Goal: Task Accomplishment & Management: Complete application form

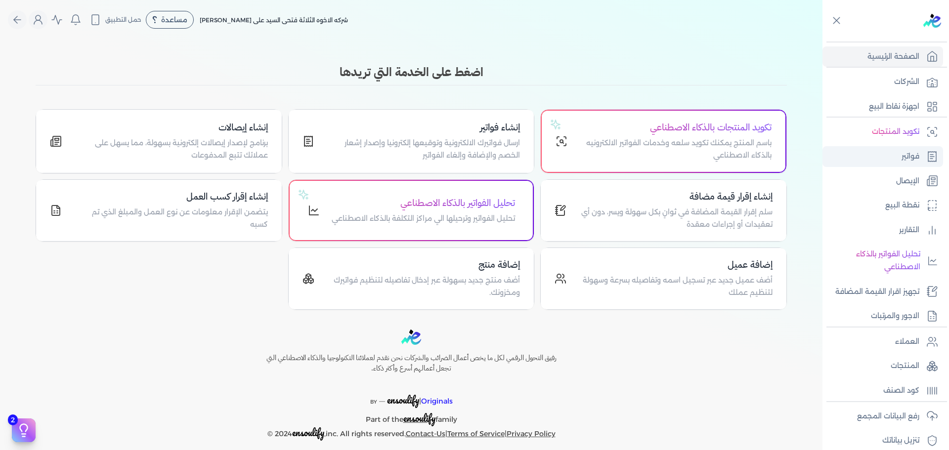
click at [913, 150] on link "فواتير" at bounding box center [882, 156] width 121 height 21
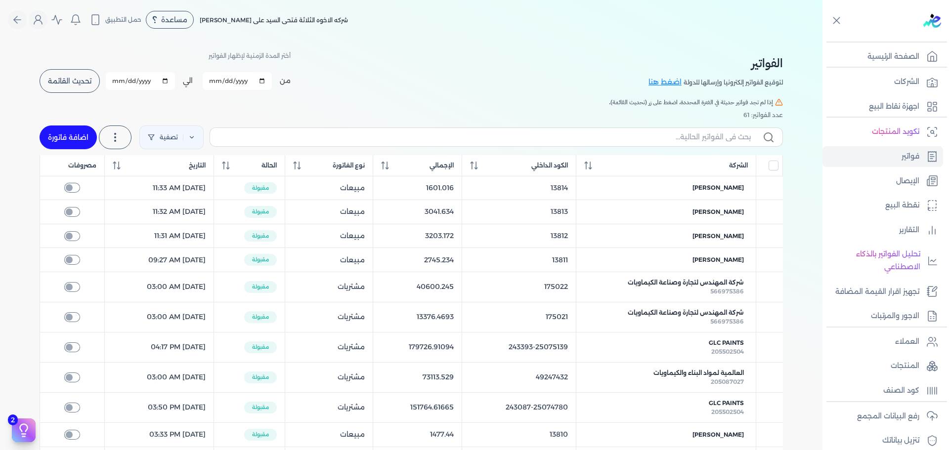
click at [74, 141] on link "اضافة فاتورة" at bounding box center [68, 138] width 57 height 24
select select "EGP"
select select "B"
select select "EGS"
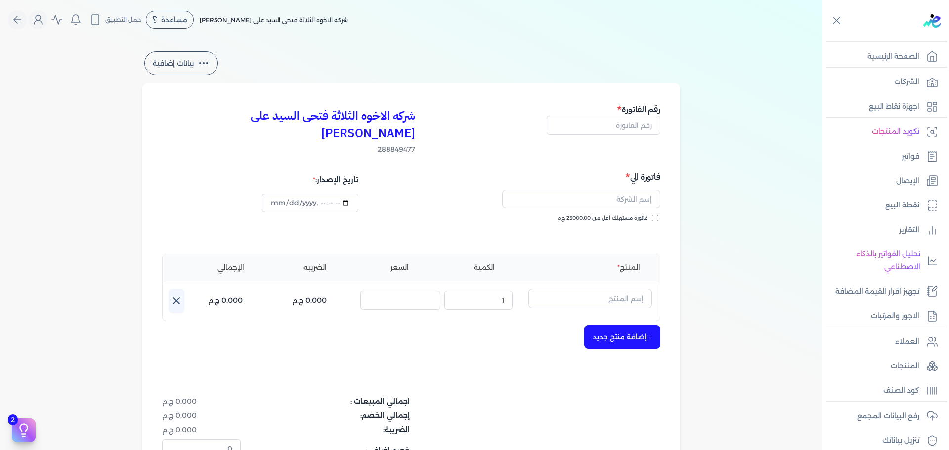
type input "[DATE]T17:56:07"
click at [640, 214] on span "فاتورة مستهلك اقل من 25000.00 ج.م" at bounding box center [602, 218] width 91 height 8
click at [652, 215] on input "فاتورة مستهلك اقل من 25000.00 ج.م" at bounding box center [655, 218] width 6 height 6
checkbox input "true"
click at [616, 289] on input "text" at bounding box center [590, 298] width 124 height 19
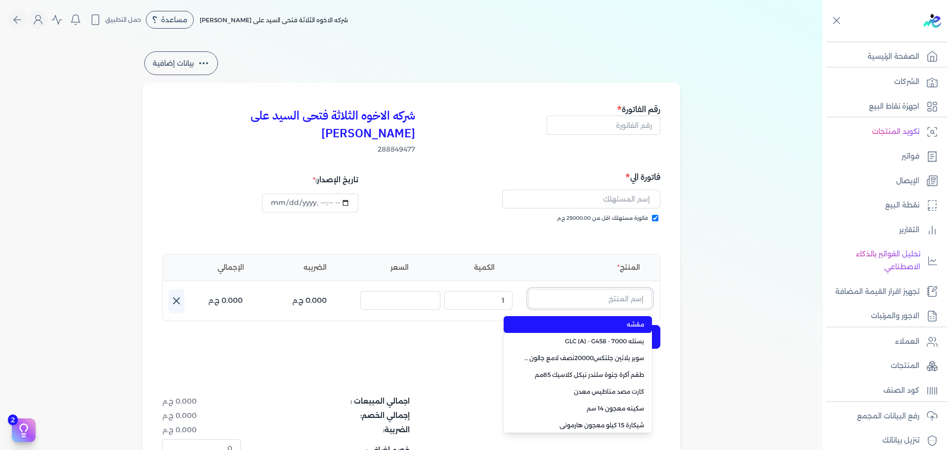
paste input "جلتكس 15000 بستلة 9 لتر"
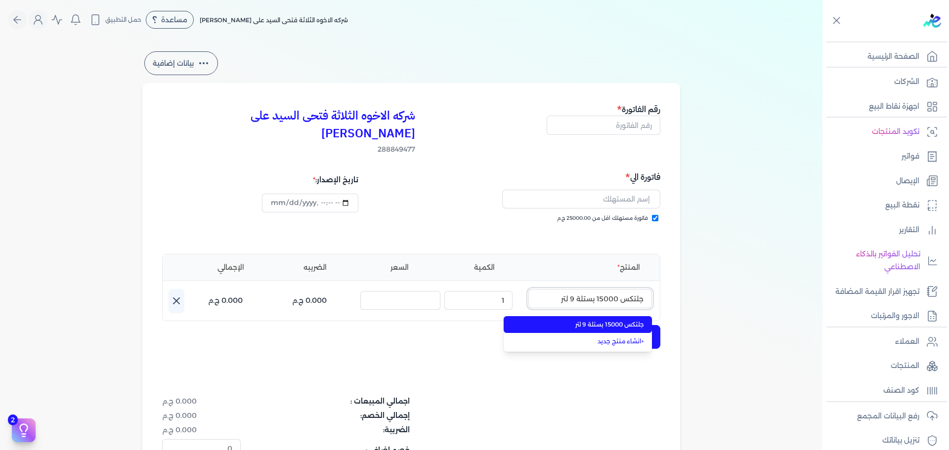
type input "جلتكس 15000 بستلة 9 لتر"
click at [619, 320] on span "جلتكس 15000 بستلة 9 لتر" at bounding box center [583, 324] width 121 height 9
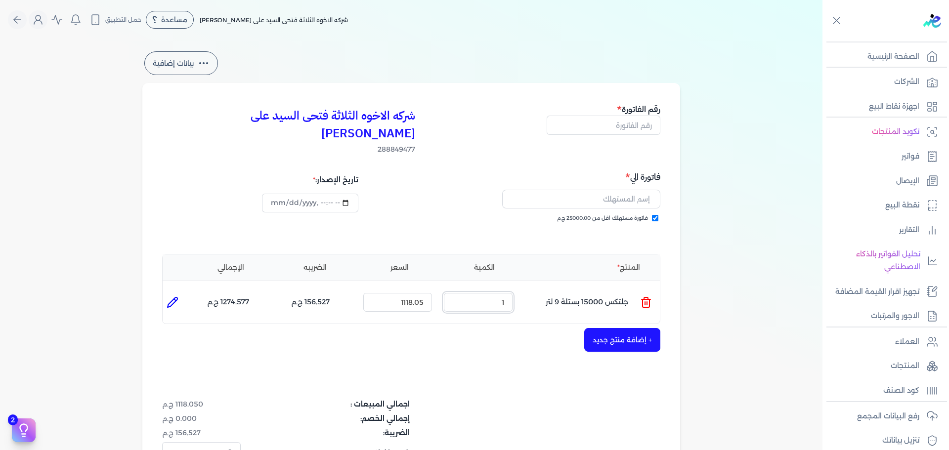
drag, startPoint x: 502, startPoint y: 288, endPoint x: 594, endPoint y: 281, distance: 92.1
click at [578, 289] on ul "المنتج : جلتكس 15000 بستلة 9 لتر الكمية : 1 السعر : 1118.05 الضريبه : 156.527 ج…" at bounding box center [411, 302] width 497 height 27
type input "3"
click at [604, 190] on input "text" at bounding box center [581, 199] width 158 height 19
type input "u"
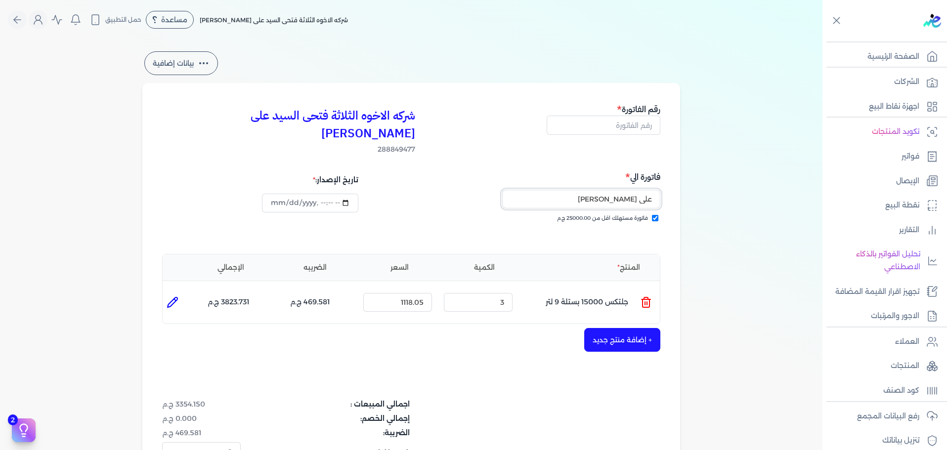
type input "علي [PERSON_NAME]"
click at [626, 120] on input "text" at bounding box center [604, 125] width 114 height 19
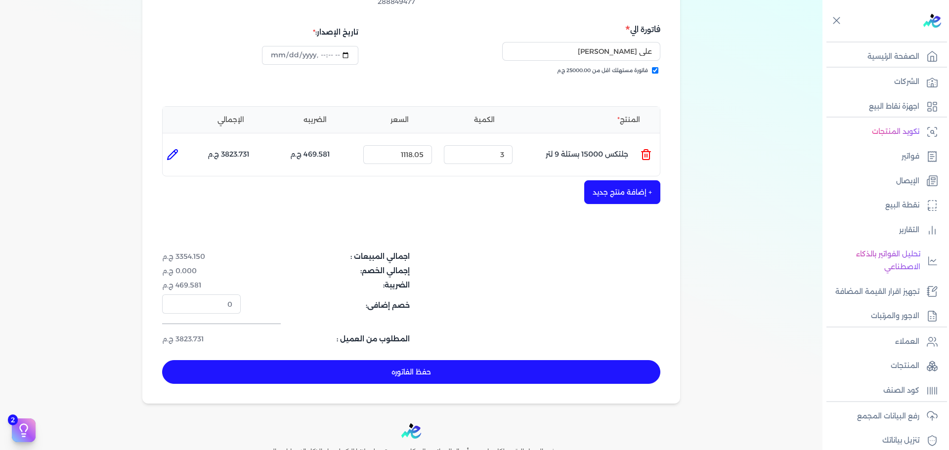
scroll to position [148, 0]
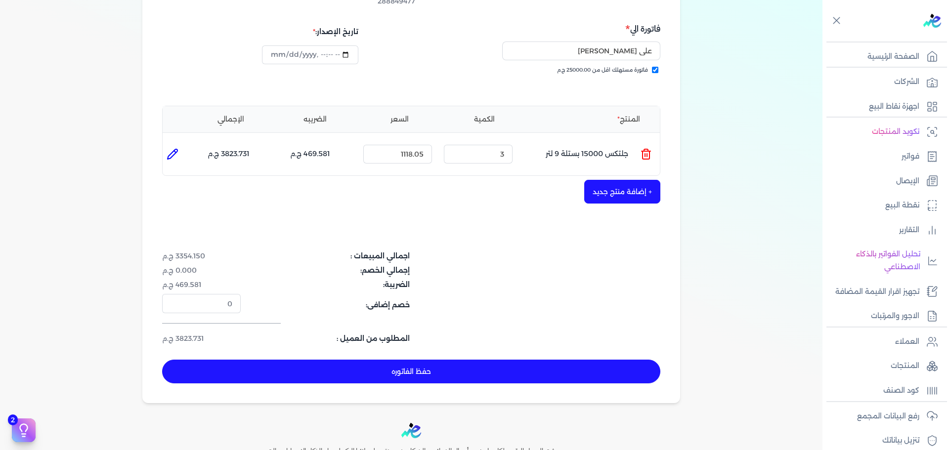
type input "13815"
drag, startPoint x: 495, startPoint y: 135, endPoint x: 618, endPoint y: 137, distance: 122.6
click at [599, 141] on ul "المنتج : جلتكس 15000 بستلة 9 لتر الكمية : 3 السعر : 1118.05 الضريبه : 469.581 ج…" at bounding box center [411, 154] width 497 height 27
type input "1"
click at [475, 360] on button "حفظ الفاتوره" at bounding box center [411, 372] width 498 height 24
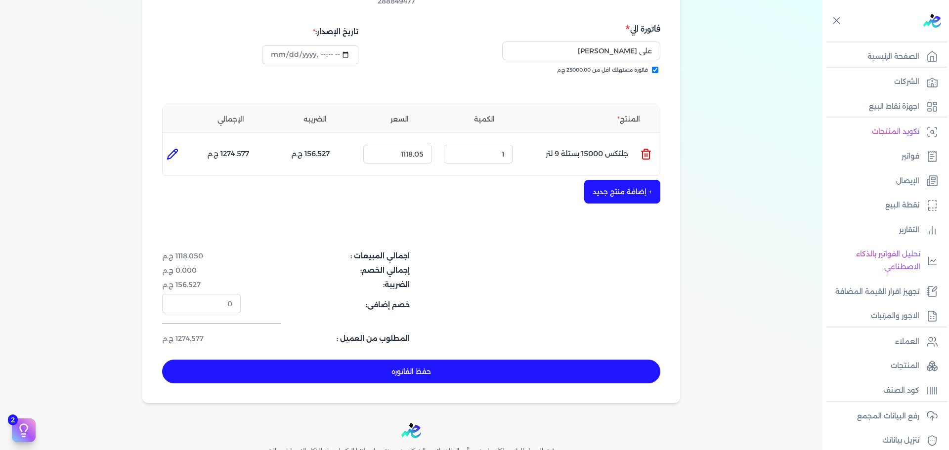
type input "[DATE]"
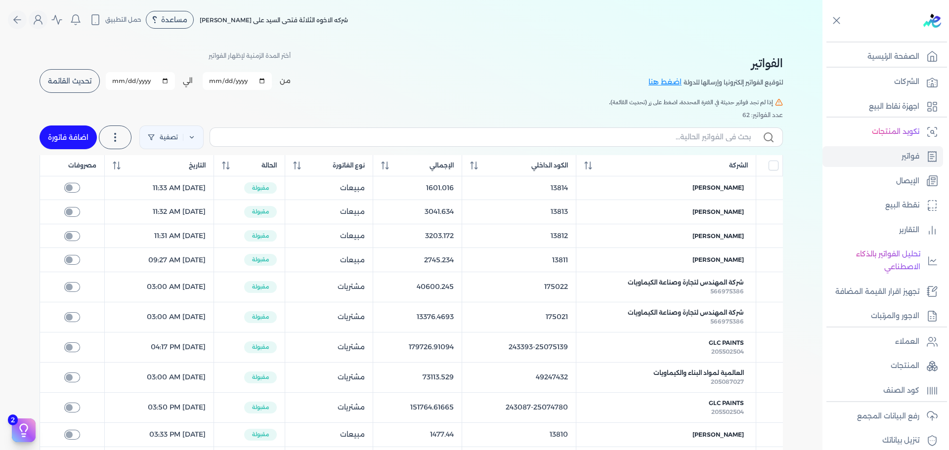
click at [73, 131] on link "اضافة فاتورة" at bounding box center [68, 138] width 57 height 24
select select "EGP"
select select "B"
select select "EGS"
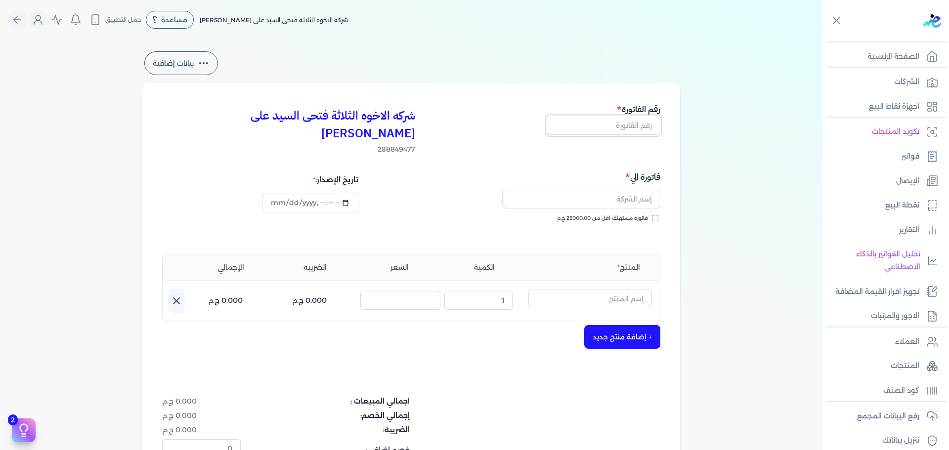
drag, startPoint x: 628, startPoint y: 127, endPoint x: 642, endPoint y: 127, distance: 14.3
click at [630, 127] on input "text" at bounding box center [604, 125] width 114 height 19
type input "13816"
type input "[DATE]T17:57:36"
type input "13816"
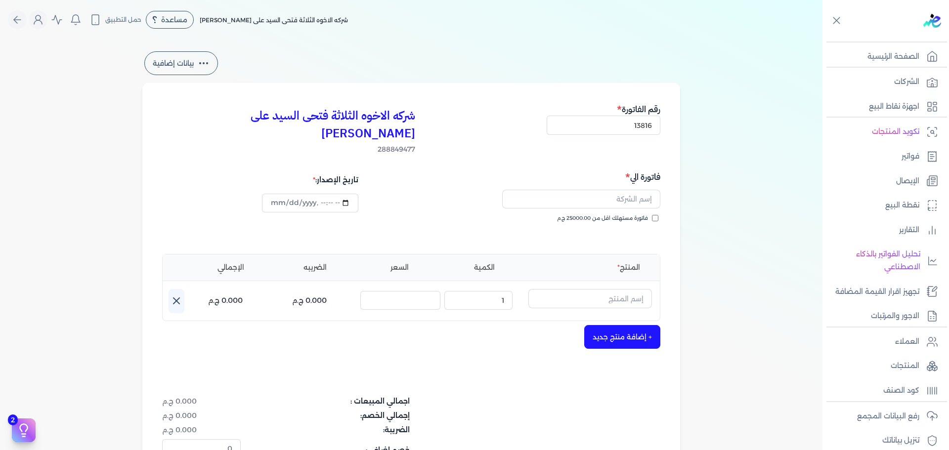
click at [651, 214] on label "فاتورة مستهلك اقل من 25000.00 ج.م" at bounding box center [607, 218] width 101 height 8
click at [652, 215] on input "فاتورة مستهلك اقل من 25000.00 ج.م" at bounding box center [655, 218] width 6 height 6
checkbox input "true"
click at [629, 190] on input "text" at bounding box center [581, 199] width 158 height 19
type input "غ"
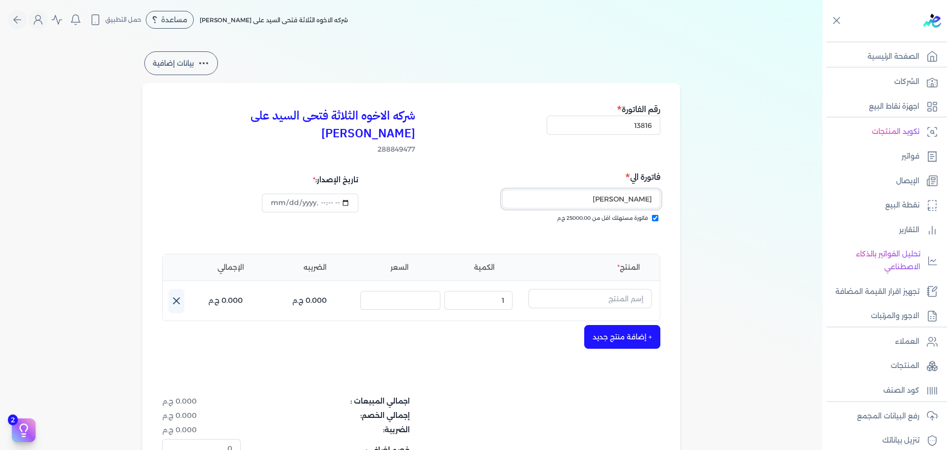
type input "[PERSON_NAME]"
click at [600, 289] on input "text" at bounding box center [590, 298] width 124 height 19
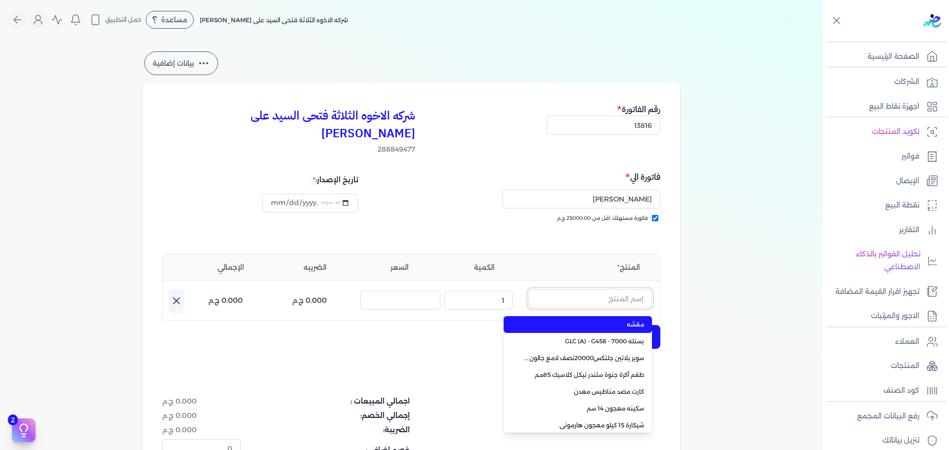
paste input "جلتكس 20000 نصف لامع بلاستيك بستلة 9 لتر"
type input "جلتكس 20000 نصف لامع بلاستيك بستلة 9 لتر"
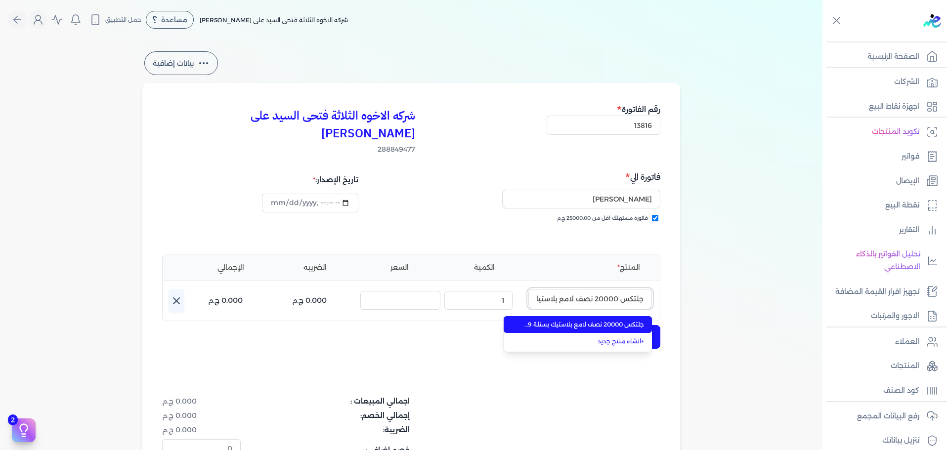
scroll to position [0, -39]
click at [631, 320] on span "جلتكس 20000 نصف لامع بلاستيك بستلة 9 لتر" at bounding box center [583, 324] width 121 height 9
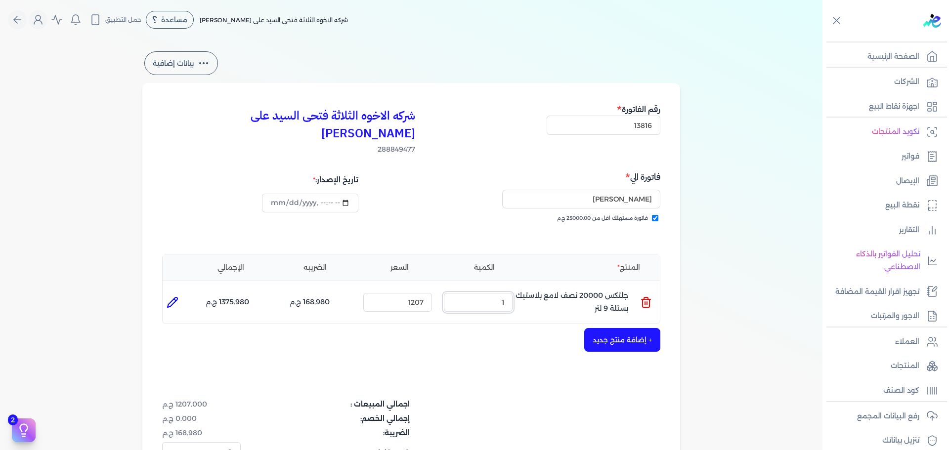
drag, startPoint x: 492, startPoint y: 285, endPoint x: 544, endPoint y: 285, distance: 51.4
click at [540, 289] on ul "المنتج : جلتكس 20000 نصف لامع بلاستيك بستلة 9 لتر الكمية : 1 السعر : 1207 الضري…" at bounding box center [411, 302] width 497 height 27
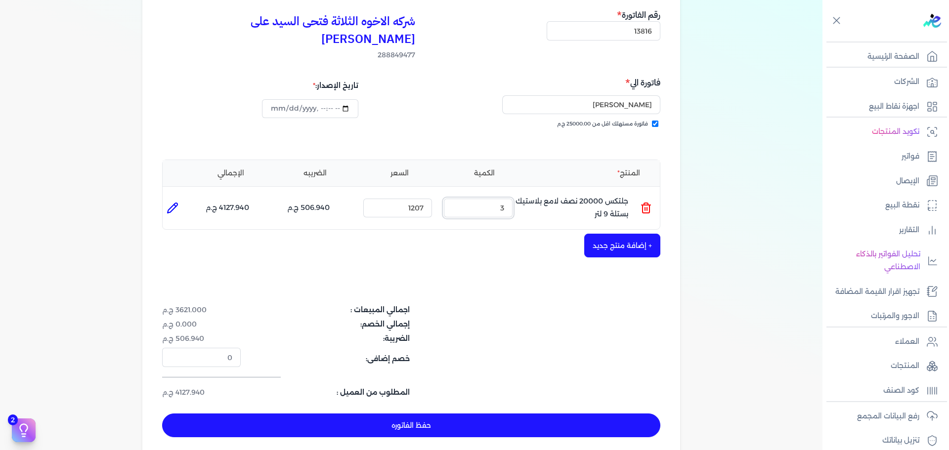
scroll to position [148, 0]
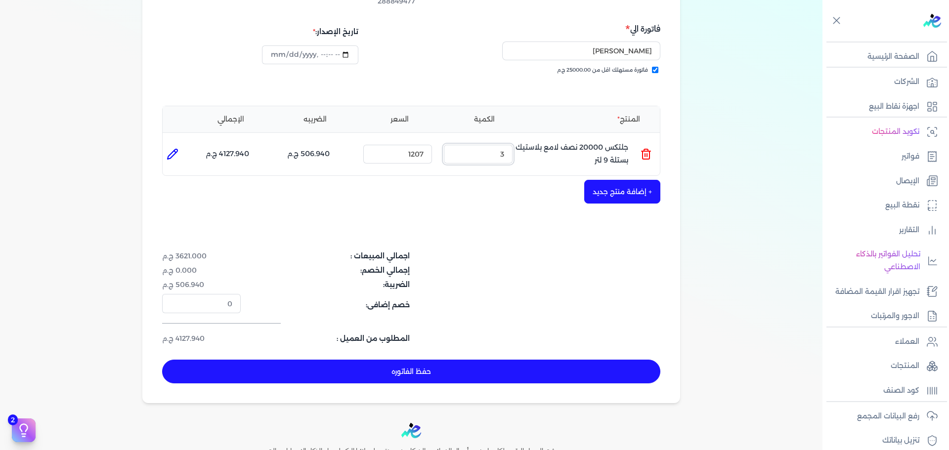
drag, startPoint x: 528, startPoint y: 132, endPoint x: 572, endPoint y: 128, distance: 44.2
click at [560, 141] on ul "المنتج : جلتكس 20000 نصف لامع بلاستيك بستلة 9 لتر الكمية : 3 السعر : 1207 الضري…" at bounding box center [411, 154] width 497 height 27
type input "2"
click at [473, 360] on button "حفظ الفاتوره" at bounding box center [411, 372] width 498 height 24
type input "[DATE]"
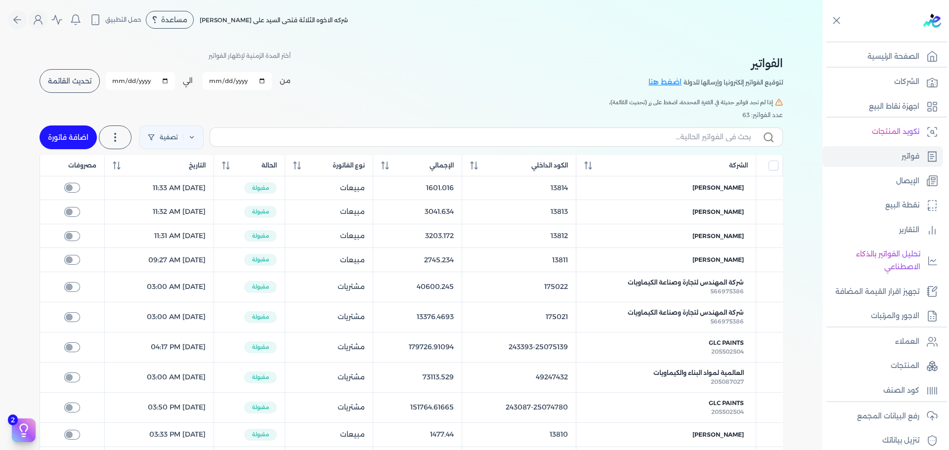
click at [63, 133] on link "اضافة فاتورة" at bounding box center [68, 138] width 57 height 24
select select "EGP"
select select "B"
select select "EGS"
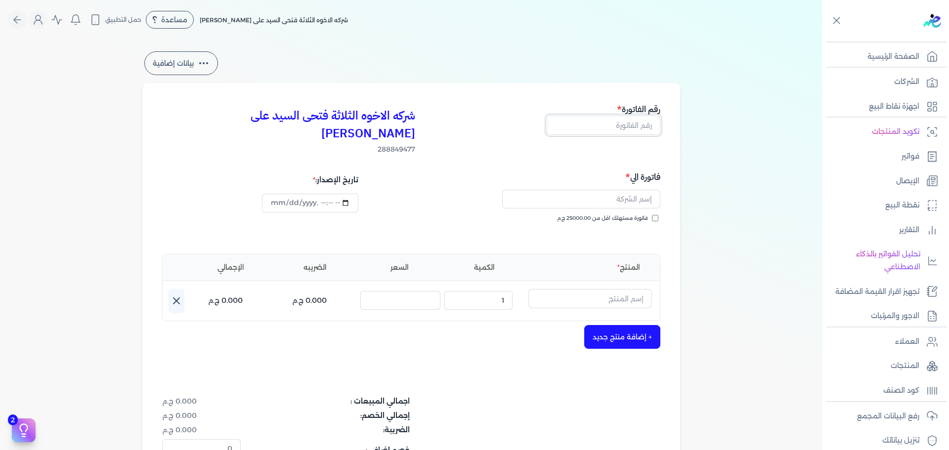
click at [649, 124] on input "text" at bounding box center [604, 125] width 114 height 19
type input "13817"
click at [631, 214] on span "فاتورة مستهلك اقل من 25000.00 ج.م" at bounding box center [602, 218] width 91 height 8
click at [652, 215] on input "فاتورة مستهلك اقل من 25000.00 ج.م" at bounding box center [655, 218] width 6 height 6
checkbox input "true"
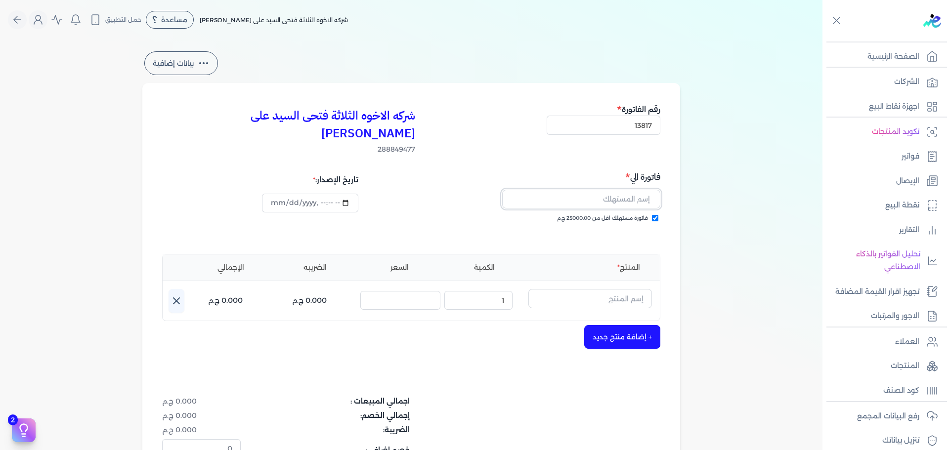
click at [633, 190] on input "text" at bounding box center [581, 199] width 158 height 19
type input "[PERSON_NAME]"
click at [616, 289] on input "text" at bounding box center [590, 298] width 124 height 19
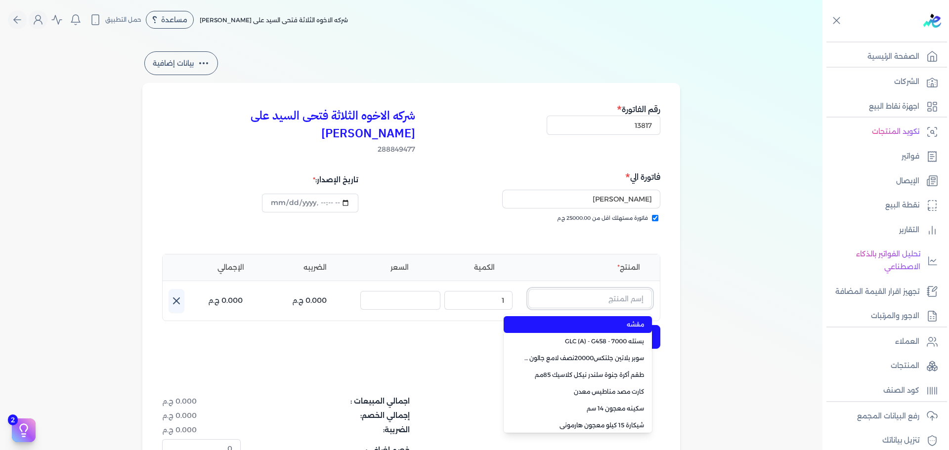
paste input "داي ستون 7070 بستلة 9 لتر"
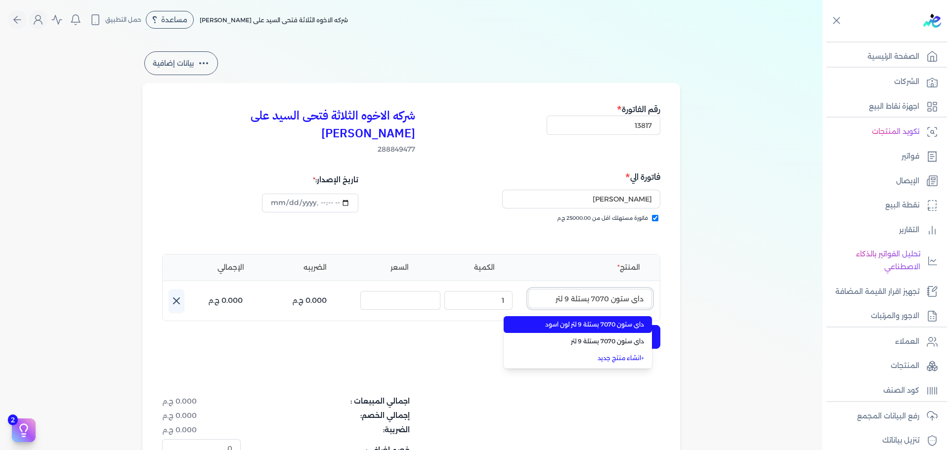
type input "داي ستون 7070 بستلة 9 لتر"
click at [628, 320] on span "داي ستون 7070 بستلة 9 لتر لون اسود" at bounding box center [583, 324] width 121 height 9
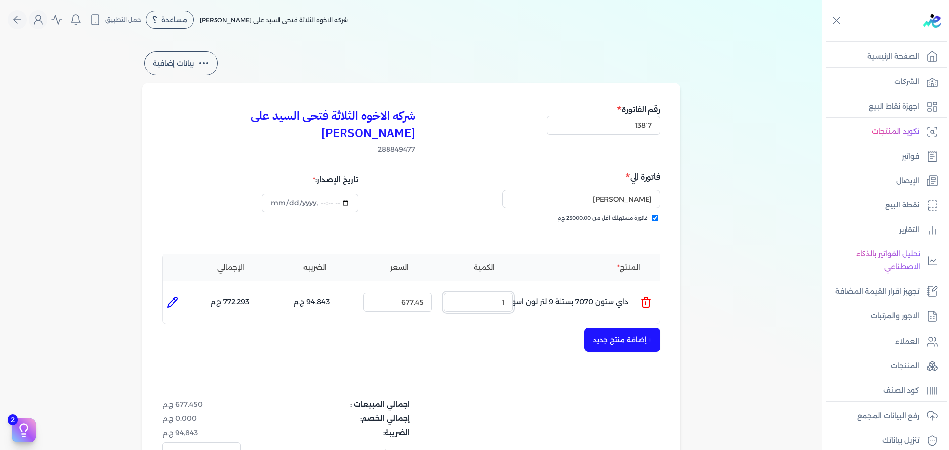
drag, startPoint x: 497, startPoint y: 286, endPoint x: 554, endPoint y: 286, distance: 57.3
click at [551, 289] on ul "المنتج : داي ستون 7070 بستلة 9 لتر لون اسود الكمية : 1 السعر : 677.45 الضريبه :…" at bounding box center [411, 302] width 497 height 27
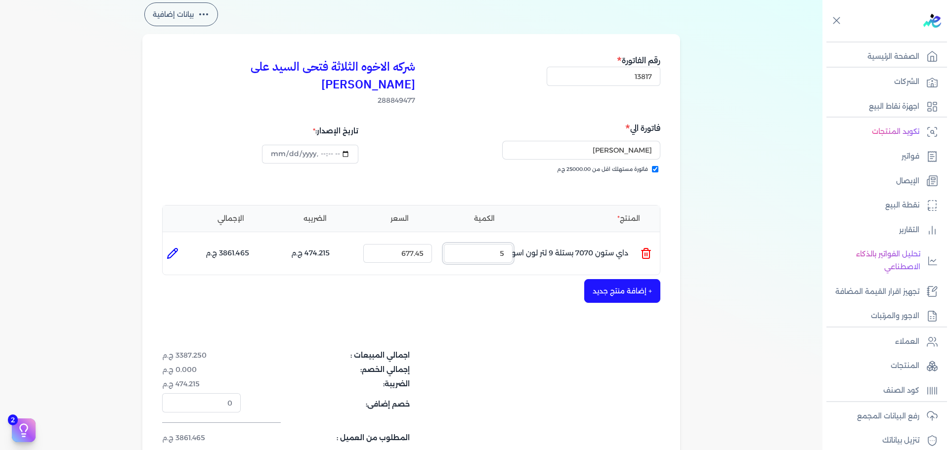
scroll to position [49, 0]
drag, startPoint x: 499, startPoint y: 237, endPoint x: 535, endPoint y: 237, distance: 36.6
click at [528, 240] on ul "المنتج : داي ستون 7070 بستلة 9 لتر لون اسود الكمية : 5 السعر : 677.45 الضريبه :…" at bounding box center [411, 253] width 497 height 27
type input "4"
type input "[DATE]T17:59:07"
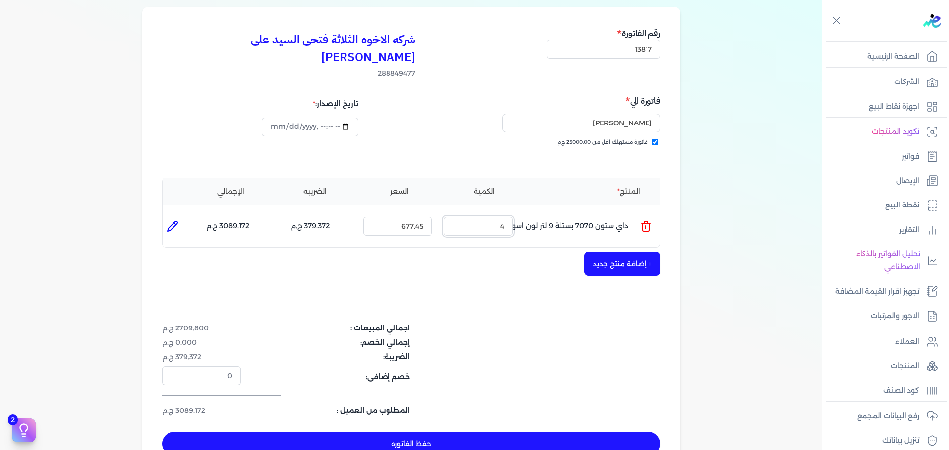
scroll to position [99, 0]
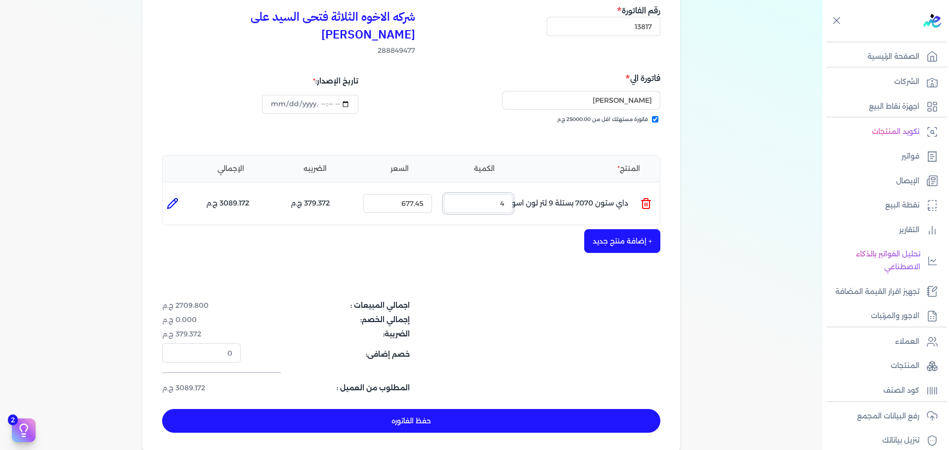
type input "4"
click at [578, 409] on button "حفظ الفاتوره" at bounding box center [411, 421] width 498 height 24
type input "[DATE]"
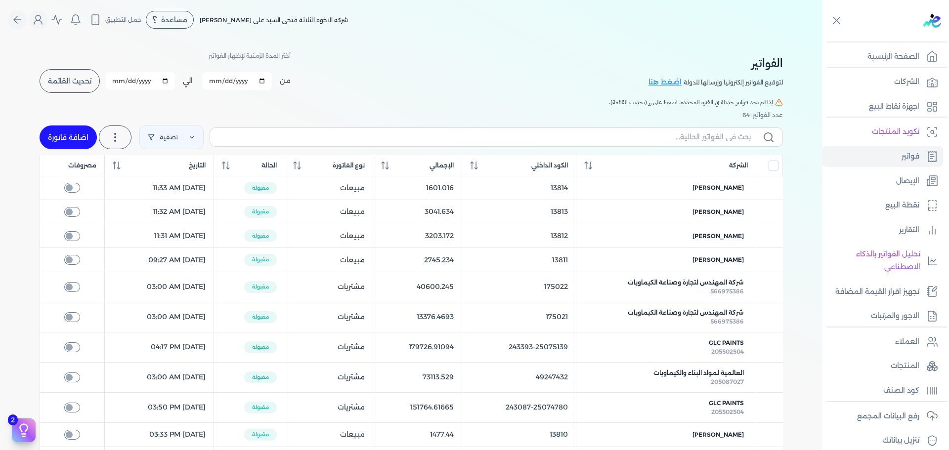
click at [68, 134] on link "اضافة فاتورة" at bounding box center [68, 138] width 57 height 24
select select "EGP"
select select "B"
select select "EGS"
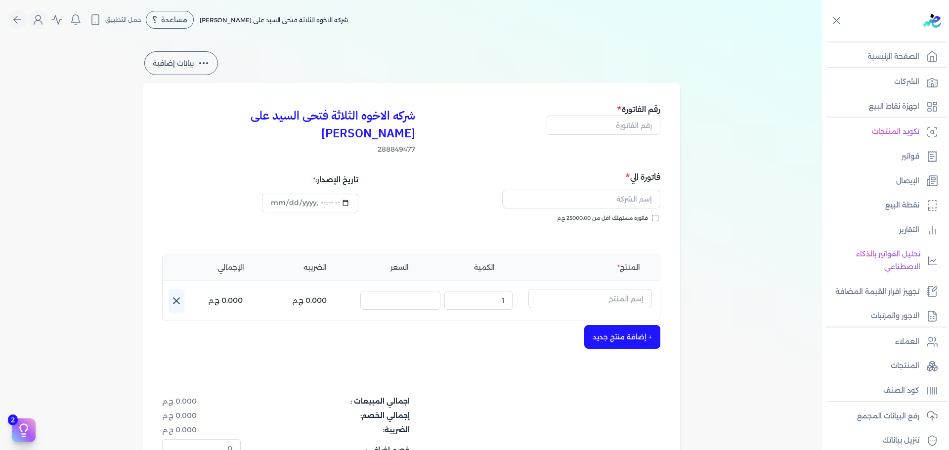
type input "[DATE]T17:59:26"
click at [639, 214] on span "فاتورة مستهلك اقل من 25000.00 ج.م" at bounding box center [602, 218] width 91 height 8
click at [652, 215] on input "فاتورة مستهلك اقل من 25000.00 ج.م" at bounding box center [655, 218] width 6 height 6
checkbox input "true"
click at [636, 126] on input "text" at bounding box center [604, 125] width 114 height 19
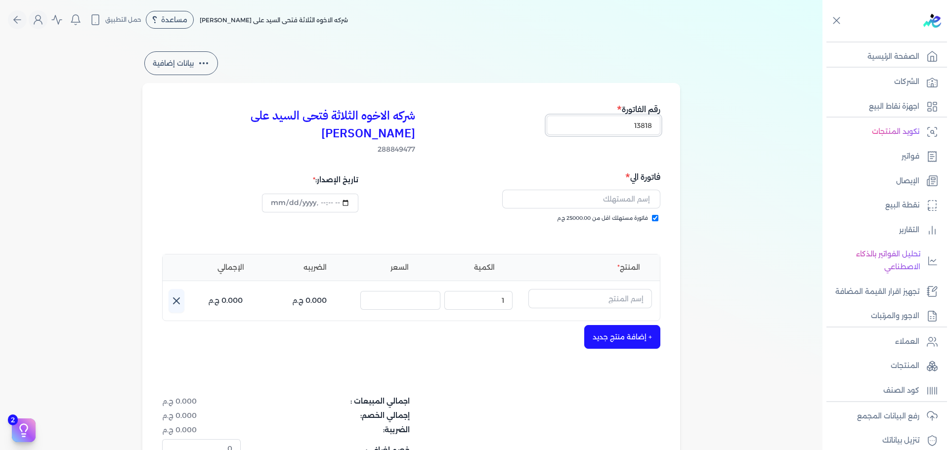
type input "13818"
click at [627, 190] on input "text" at bounding box center [581, 199] width 158 height 19
type input "[PERSON_NAME]"
click at [590, 289] on input "text" at bounding box center [590, 298] width 124 height 19
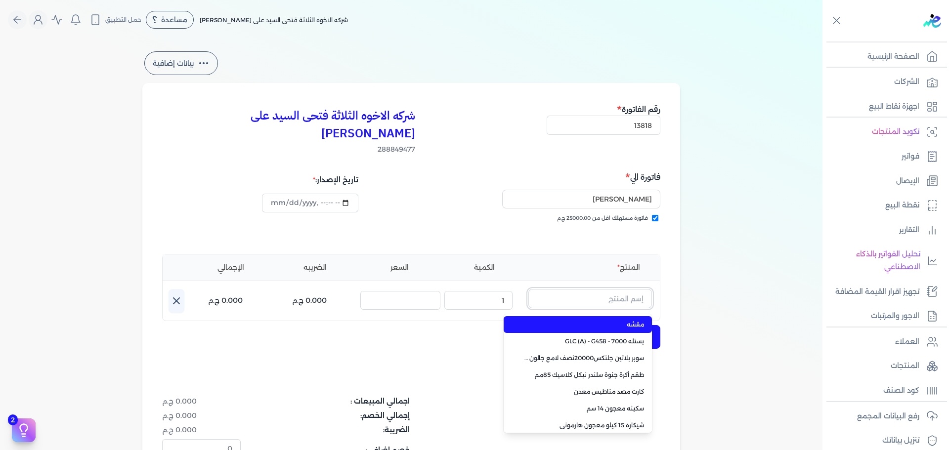
paste input "سيلر المقاوم 0017 علبة 0.650 لتر"
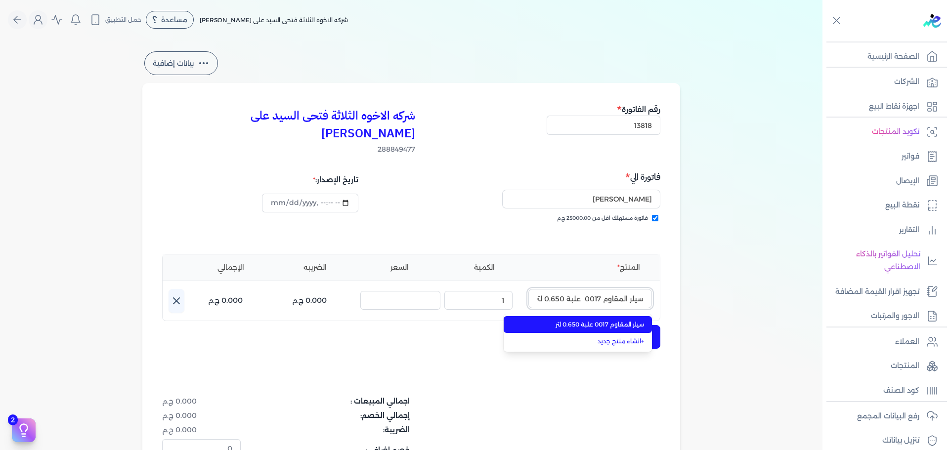
type input "سيلر المقاوم 0017 علبة 0.650 لتر"
click at [600, 320] on span "سيلر المقاوم 0017 علبة 0.650 لتر" at bounding box center [583, 324] width 121 height 9
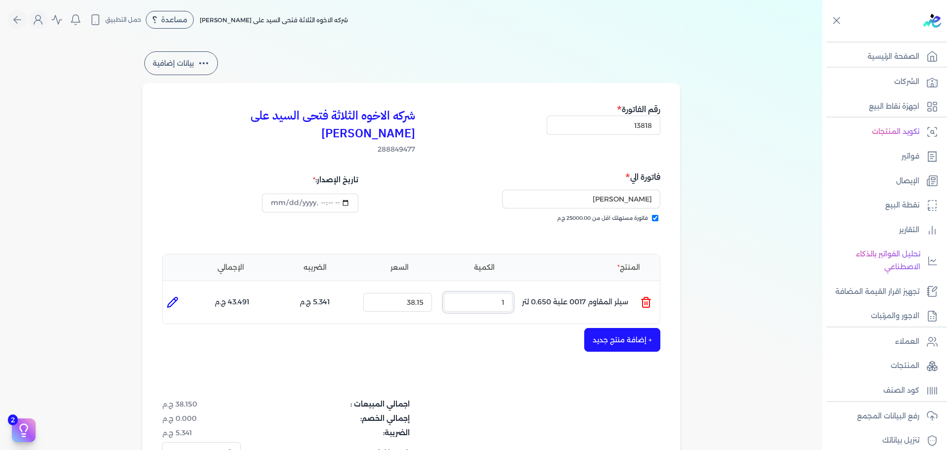
drag, startPoint x: 554, startPoint y: 290, endPoint x: 655, endPoint y: 309, distance: 103.1
click at [579, 290] on ul "المنتج : سيلر المقاوم 0017 علبة 0.650 لتر الكمية : 1 السعر : 38.15 الضريبه : 5.…" at bounding box center [411, 302] width 497 height 27
type input "5"
click at [608, 328] on button "+ إضافة منتج جديد" at bounding box center [622, 340] width 76 height 24
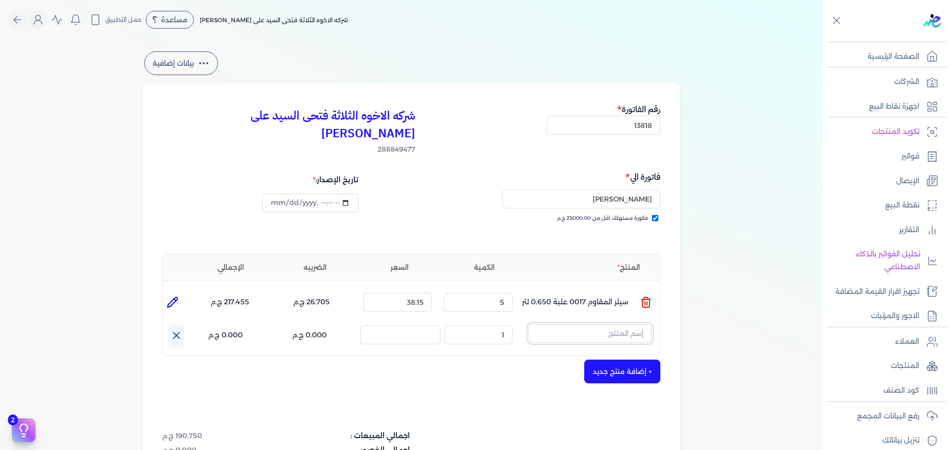
click at [612, 324] on input "text" at bounding box center [590, 333] width 124 height 19
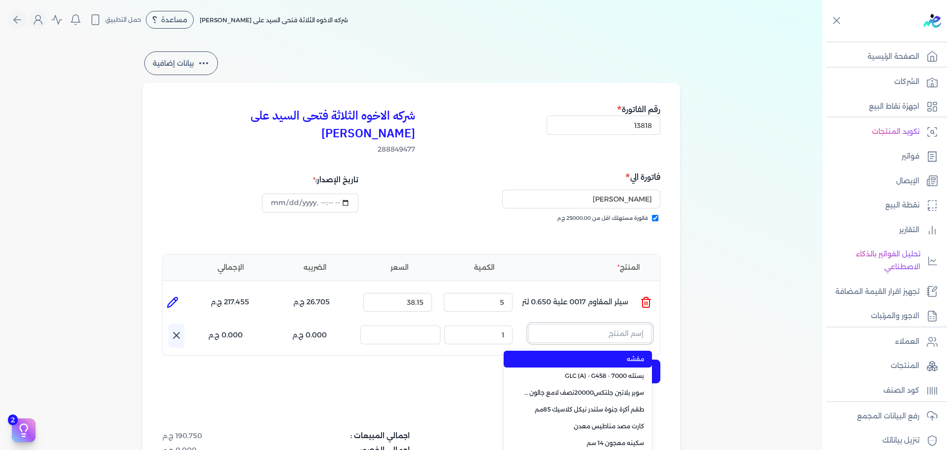
paste input "ستارت ميتاليك فضي علبة 0.190 لتر"
type input "ستارت ميتاليك فضي علبة 0.190 لتر"
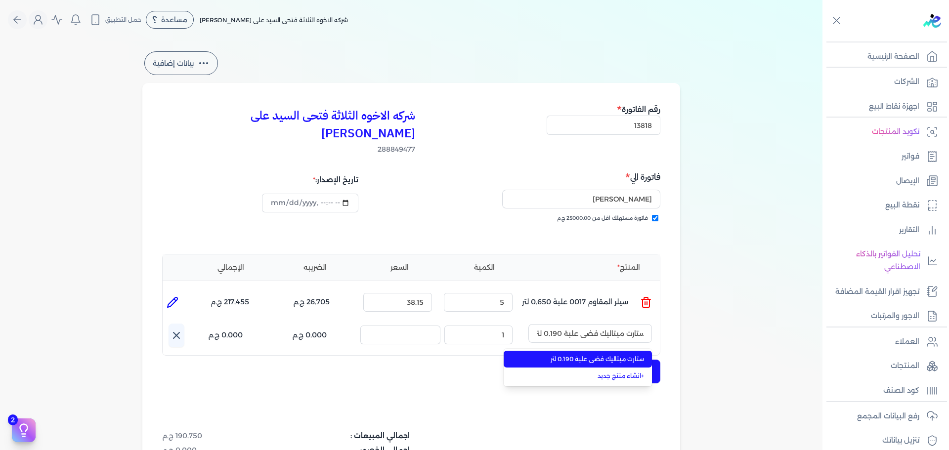
click at [613, 355] on span "ستارت ميتاليك فضي علبة 0.190 لتر" at bounding box center [583, 359] width 121 height 9
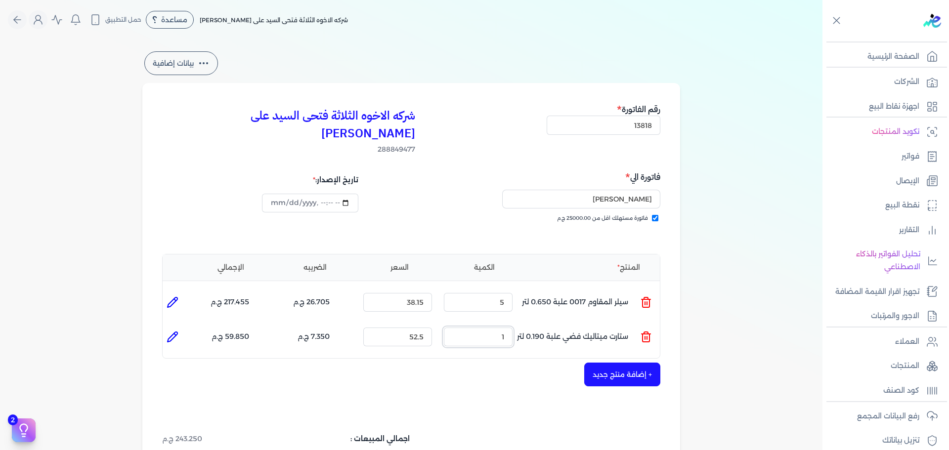
click at [595, 324] on ul "المنتج : ستارت ميتاليك فضي علبة 0.190 لتر الكمية : 1 السعر : 52.5 الضريبه : 7.3…" at bounding box center [411, 337] width 497 height 27
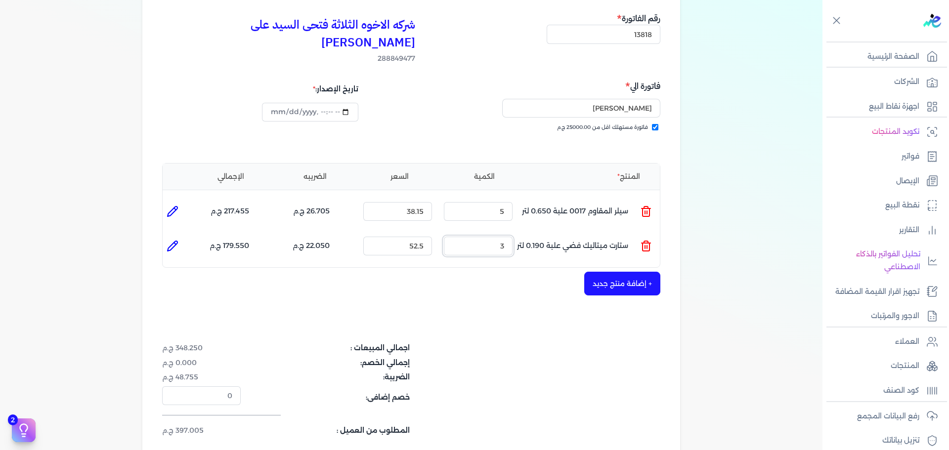
scroll to position [99, 0]
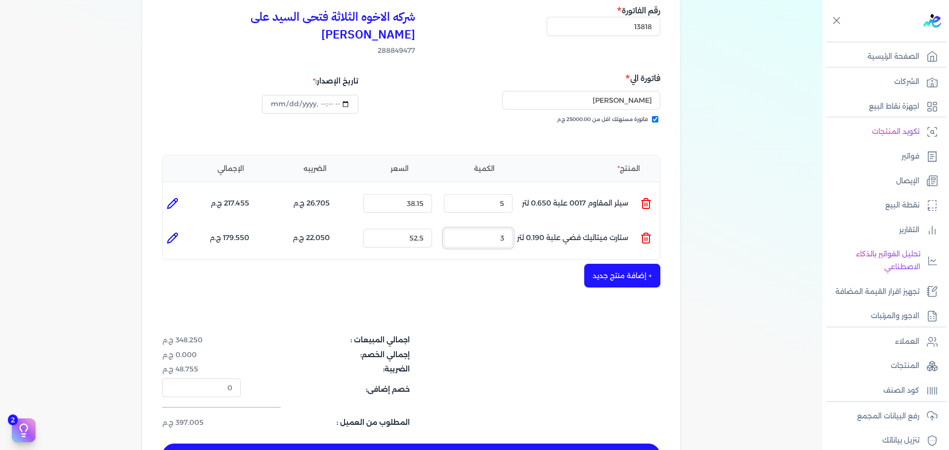
type input "3"
click at [603, 265] on button "+ إضافة منتج جديد" at bounding box center [622, 276] width 76 height 24
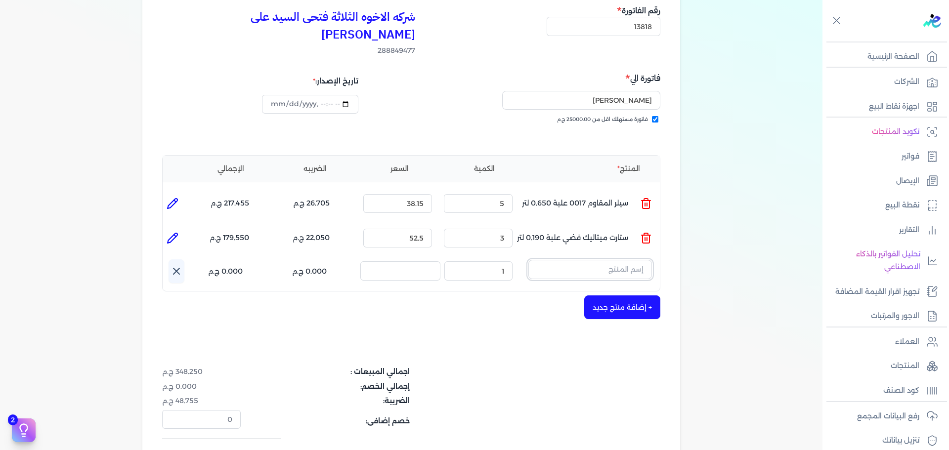
click at [599, 260] on input "text" at bounding box center [590, 269] width 124 height 19
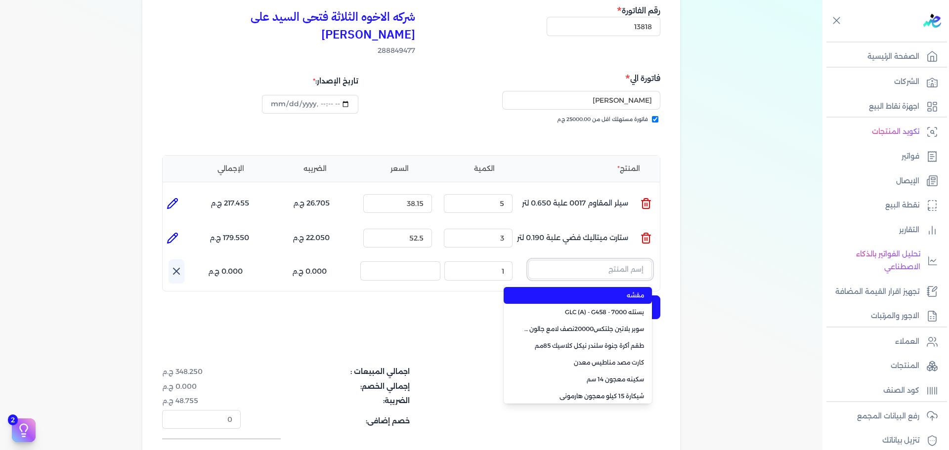
paste input "ستارت ميتاليك فضي علبة 0.375 لتر"
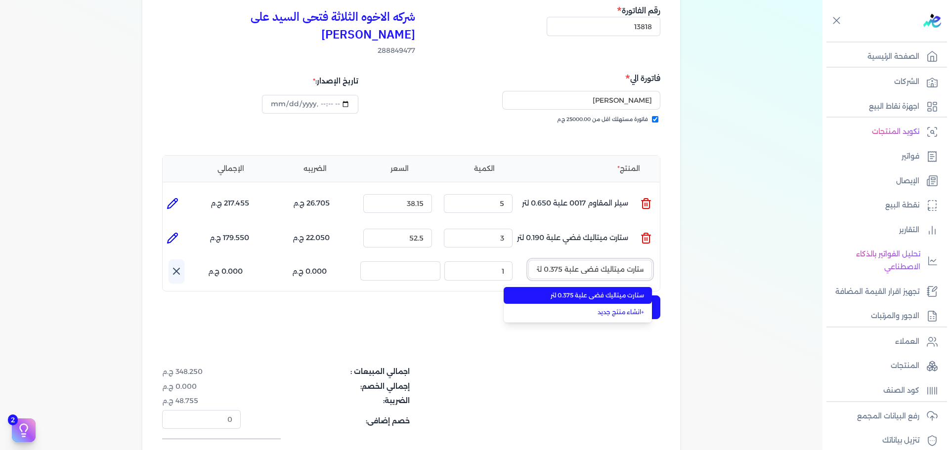
type input "ستارت ميتاليك فضي علبة 0.375 لتر"
drag, startPoint x: 591, startPoint y: 275, endPoint x: 532, endPoint y: 269, distance: 59.2
click at [591, 291] on span "ستارت ميتاليك فضي علبة 0.375 لتر" at bounding box center [583, 295] width 121 height 9
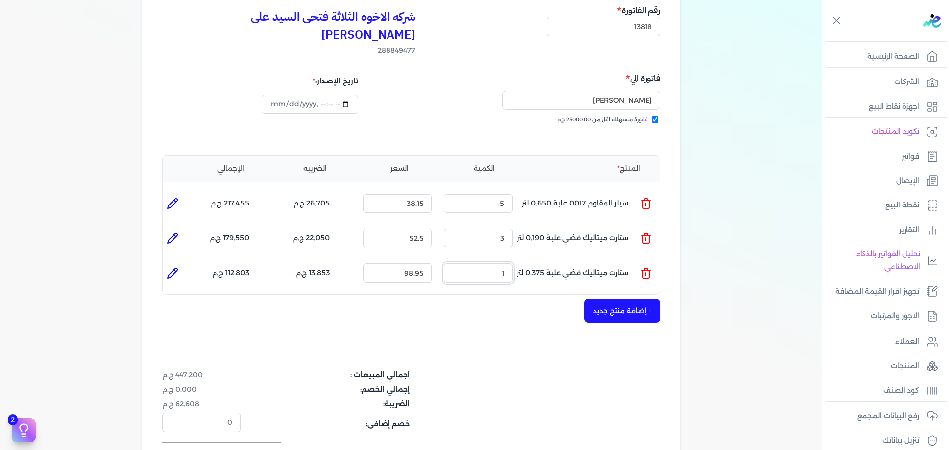
drag, startPoint x: 484, startPoint y: 253, endPoint x: 588, endPoint y: 248, distance: 103.9
click at [530, 259] on ul "المنتج : ستارت ميتاليك فضي علبة 0.375 لتر الكمية : 1 السعر : 98.95 الضريبه : 13…" at bounding box center [411, 272] width 497 height 27
type input "8"
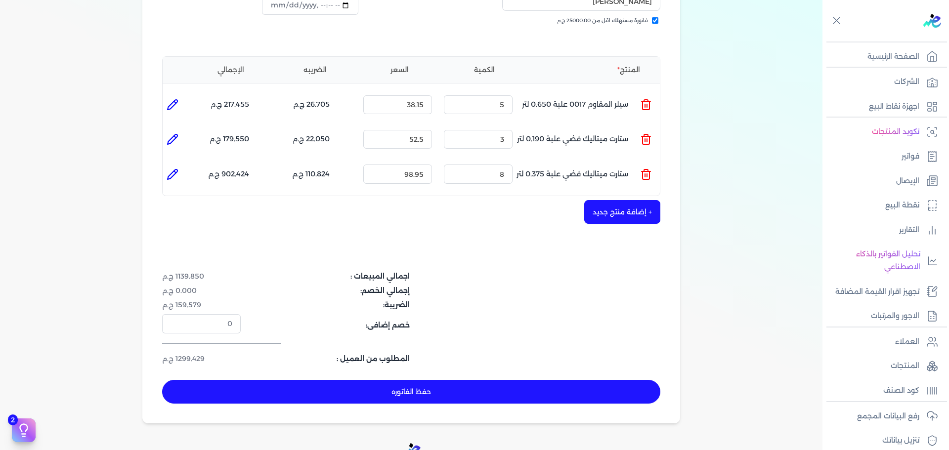
click at [512, 380] on button "حفظ الفاتوره" at bounding box center [411, 392] width 498 height 24
type input "[DATE]"
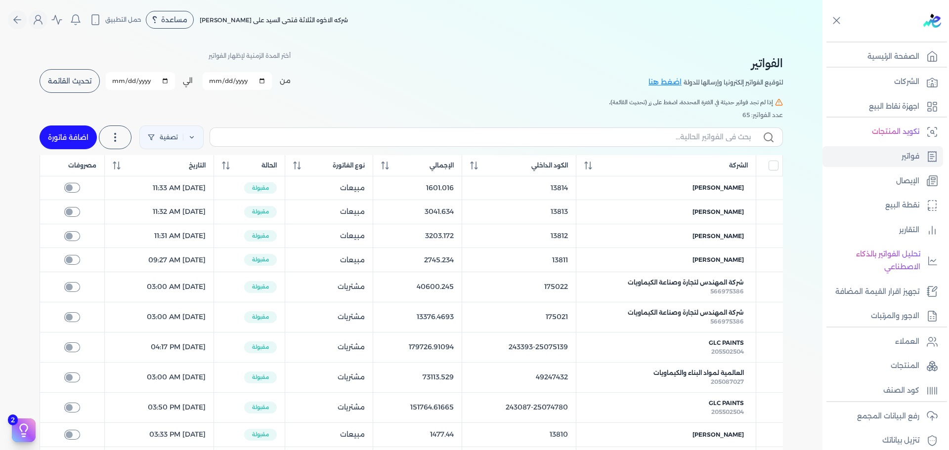
click at [50, 140] on link "اضافة فاتورة" at bounding box center [68, 138] width 57 height 24
select select "EGP"
select select "B"
select select "EGS"
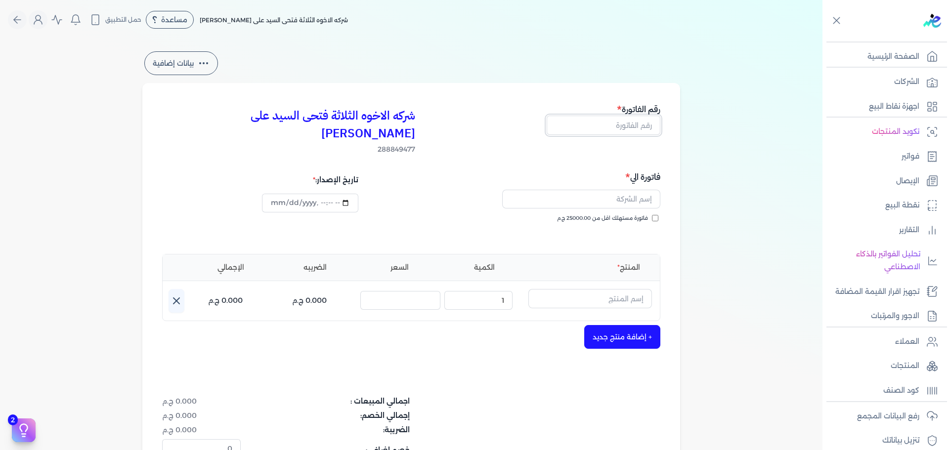
click at [615, 126] on input "text" at bounding box center [604, 125] width 114 height 19
type input "13819"
click at [655, 215] on input "فاتورة مستهلك اقل من 25000.00 ج.م" at bounding box center [655, 218] width 6 height 6
checkbox input "true"
click at [628, 190] on input "text" at bounding box center [581, 199] width 158 height 19
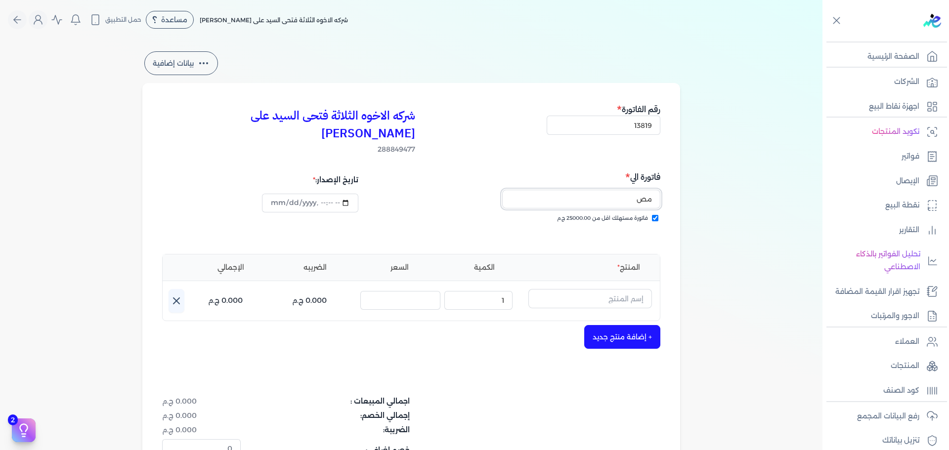
type input "مصط"
type input "[DATE]T18:00:33"
type input "[PERSON_NAME]"
click at [616, 289] on input "text" at bounding box center [590, 298] width 124 height 19
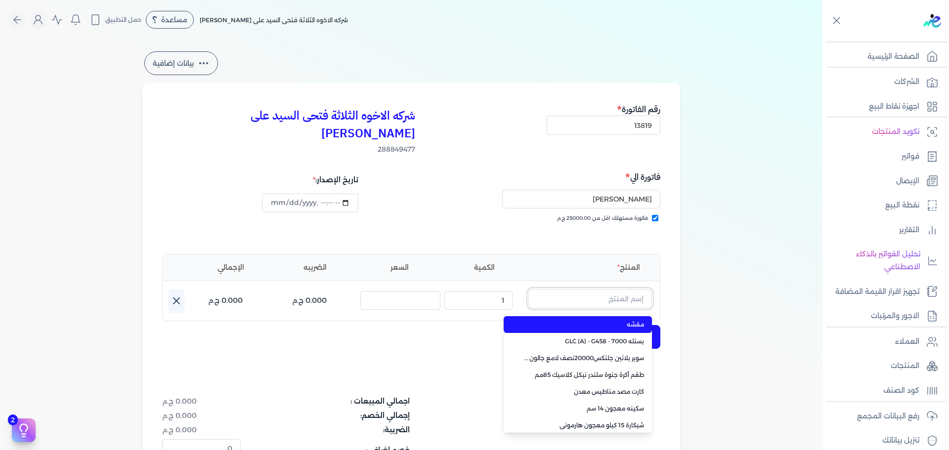
paste input "سيلر المقاوم 0017 بستلة 9 لتر"
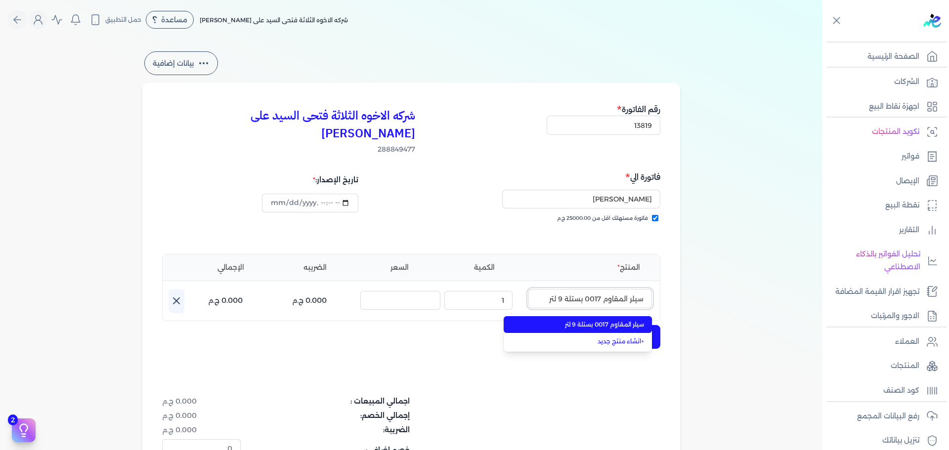
type input "سيلر المقاوم 0017 بستلة 9 لتر"
click at [613, 320] on span "سيلر المقاوم 0017 بستلة 9 لتر" at bounding box center [583, 324] width 121 height 9
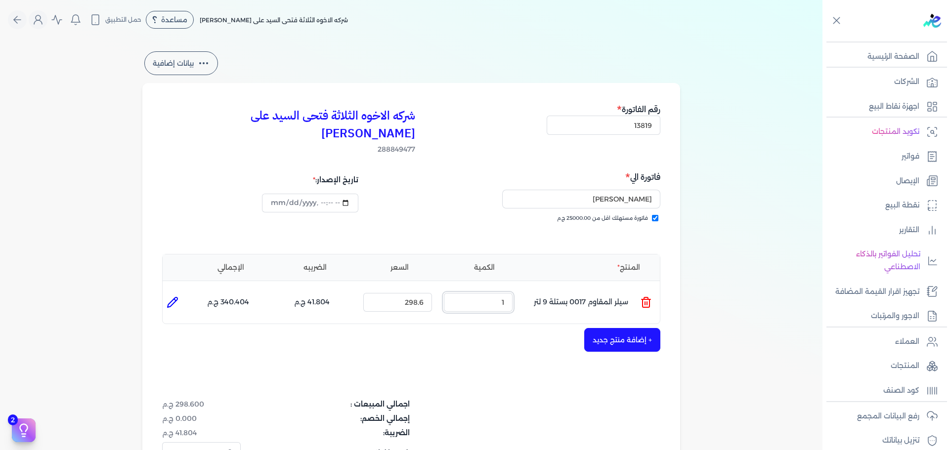
click at [554, 289] on ul "المنتج : سيلر المقاوم 0017 بستلة 9 لتر الكمية : 1 السعر : 298.6 الضريبه : 41.80…" at bounding box center [411, 302] width 497 height 27
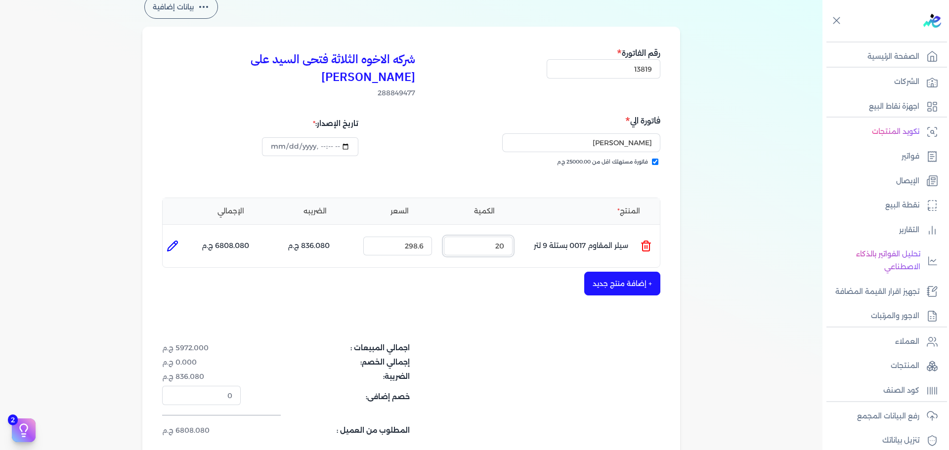
scroll to position [148, 0]
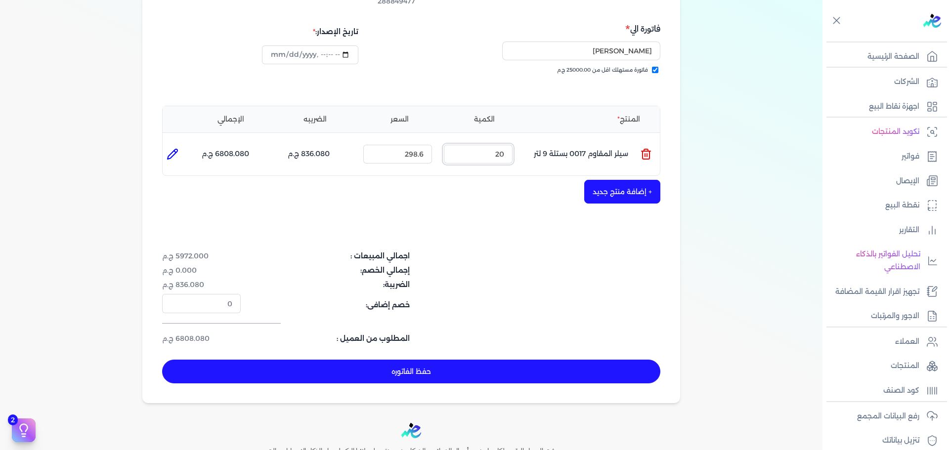
drag, startPoint x: 485, startPoint y: 142, endPoint x: 612, endPoint y: 131, distance: 127.5
click at [579, 141] on ul "المنتج : سيلر المقاوم 0017 بستلة 9 لتر الكمية : 20 السعر : 298.6 الضريبه : 836.…" at bounding box center [411, 154] width 497 height 27
drag, startPoint x: 495, startPoint y: 135, endPoint x: 526, endPoint y: 135, distance: 30.6
click at [526, 141] on ul "المنتج : سيلر المقاوم 0017 بستلة 9 لتر الكمية : 10 السعر : 298.6 الضريبه : 418.…" at bounding box center [411, 154] width 497 height 27
drag, startPoint x: 497, startPoint y: 138, endPoint x: 548, endPoint y: 138, distance: 50.9
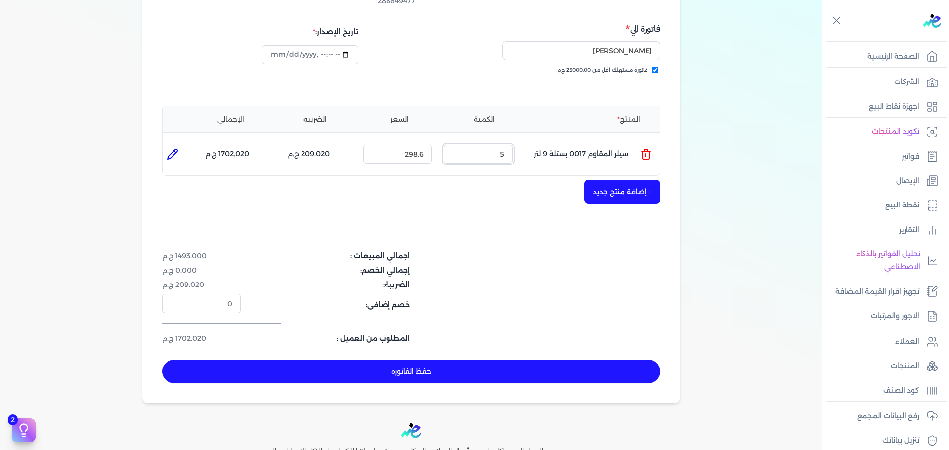
click at [548, 141] on ul "المنتج : سيلر المقاوم 0017 بستلة 9 لتر الكمية : 5 السعر : 298.6 الضريبه : 209.0…" at bounding box center [411, 154] width 497 height 27
type input "6"
click at [521, 361] on button "حفظ الفاتوره" at bounding box center [411, 372] width 498 height 24
type input "[DATE]"
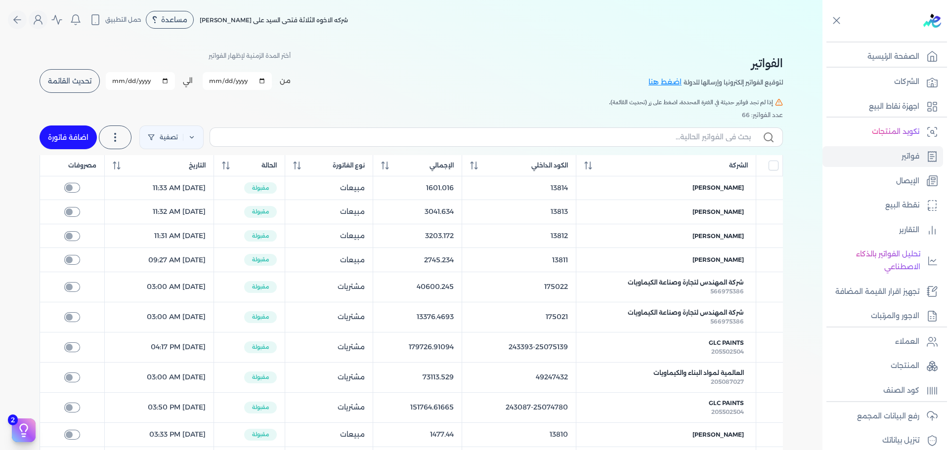
drag, startPoint x: 58, startPoint y: 128, endPoint x: 615, endPoint y: 126, distance: 557.0
click at [58, 128] on link "اضافة فاتورة" at bounding box center [68, 138] width 57 height 24
select select "EGP"
select select "B"
select select "EGS"
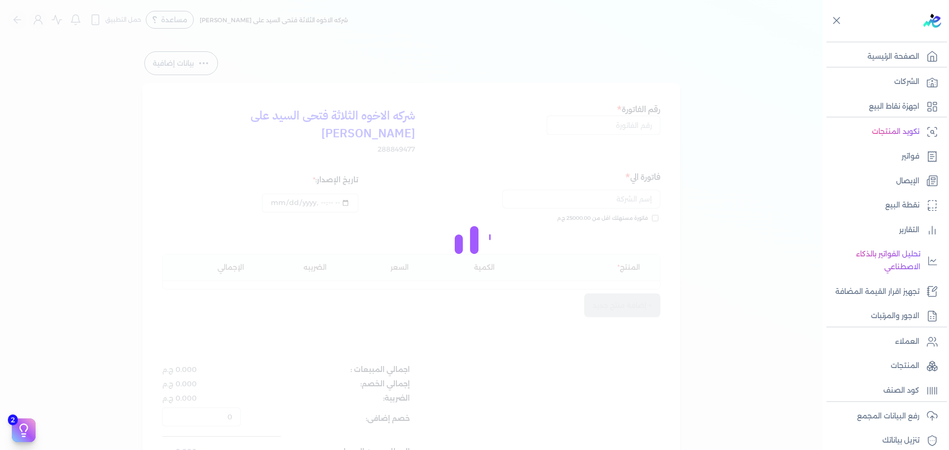
type input "[DATE]T18:01:09"
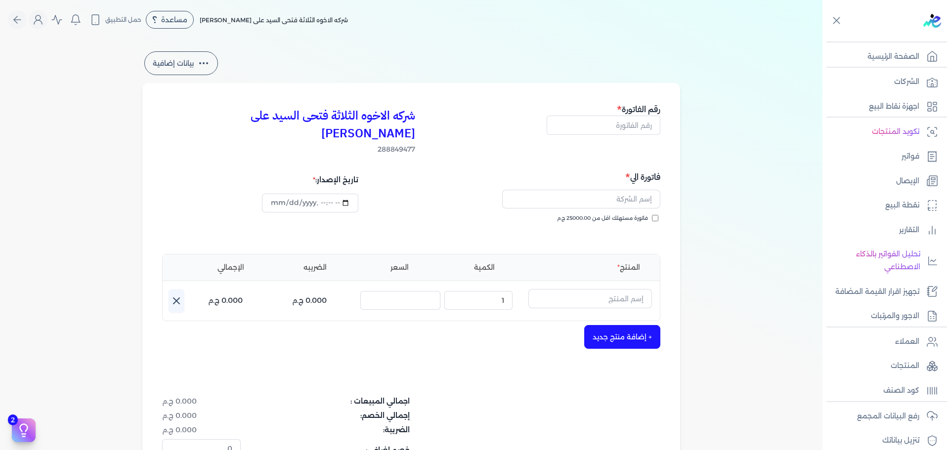
click at [648, 214] on span "فاتورة مستهلك اقل من 25000.00 ج.م" at bounding box center [602, 218] width 91 height 8
click at [652, 215] on input "فاتورة مستهلك اقل من 25000.00 ج.م" at bounding box center [655, 218] width 6 height 6
checkbox input "true"
click at [623, 132] on input "text" at bounding box center [604, 125] width 114 height 19
type input "13820"
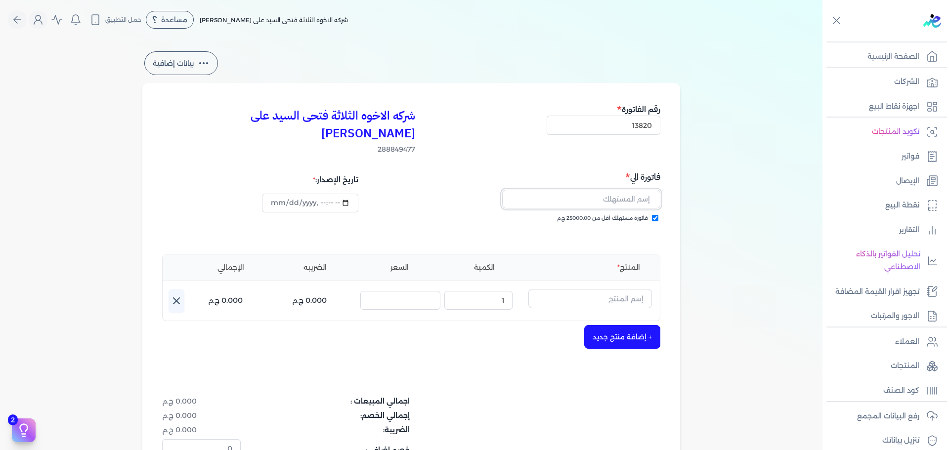
click at [619, 190] on input "text" at bounding box center [581, 199] width 158 height 19
type input "[PERSON_NAME]"
click at [608, 289] on input "text" at bounding box center [590, 298] width 124 height 19
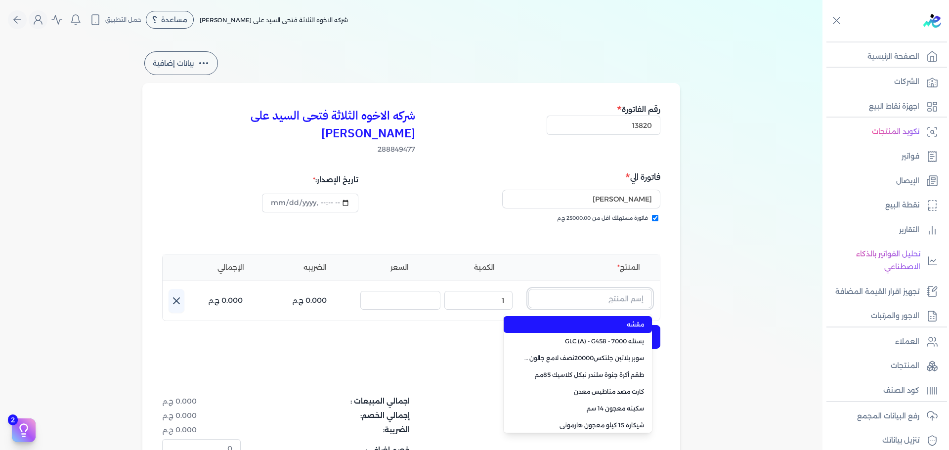
paste input "سوبر داي تون 3030 بستلة 14 كجم"
type input "سوبر داي تون 3030 بستلة 14 كجم"
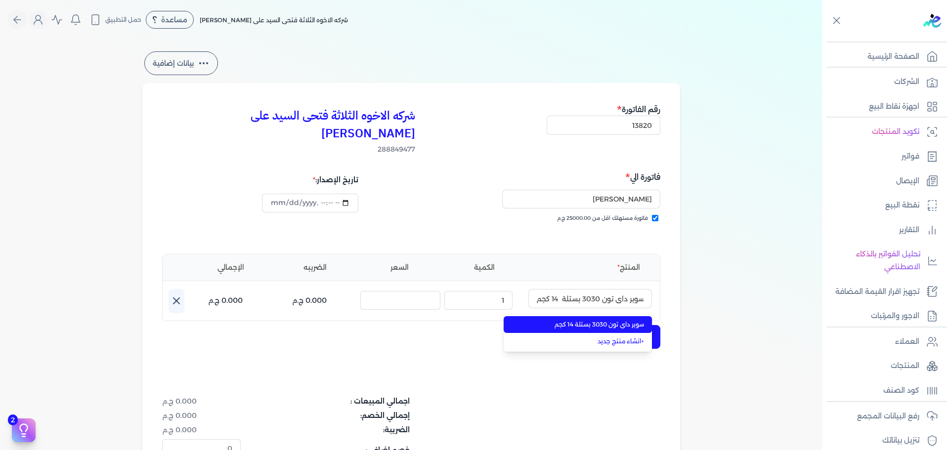
click at [608, 320] on span "سوبر داي تون 3030 بستلة 14 كجم" at bounding box center [583, 324] width 121 height 9
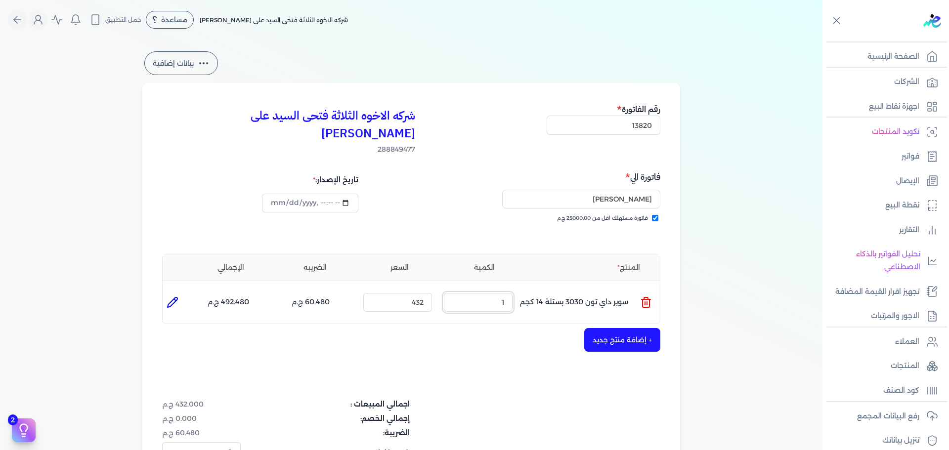
drag, startPoint x: 497, startPoint y: 283, endPoint x: 769, endPoint y: 254, distance: 274.4
click at [642, 289] on ul "المنتج : سوبر داي تون 3030 بستلة 14 كجم الكمية : 1 السعر : 432 الضريبه : 60.480…" at bounding box center [411, 302] width 497 height 27
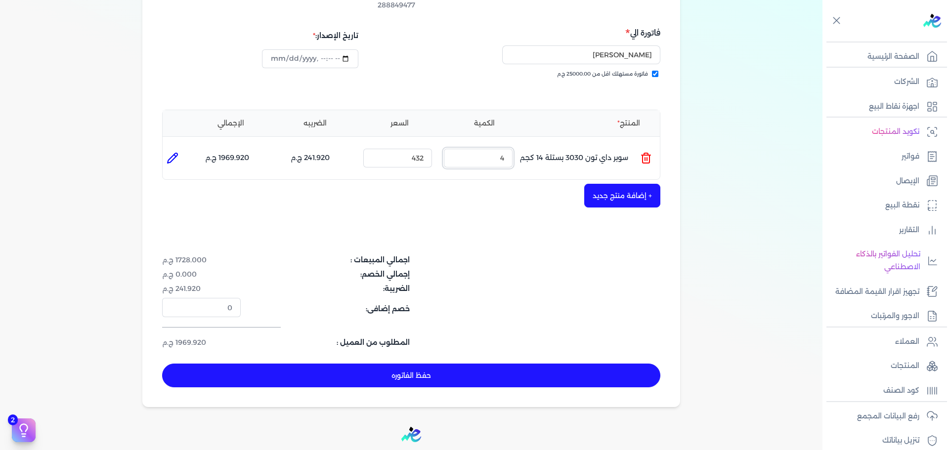
scroll to position [234, 0]
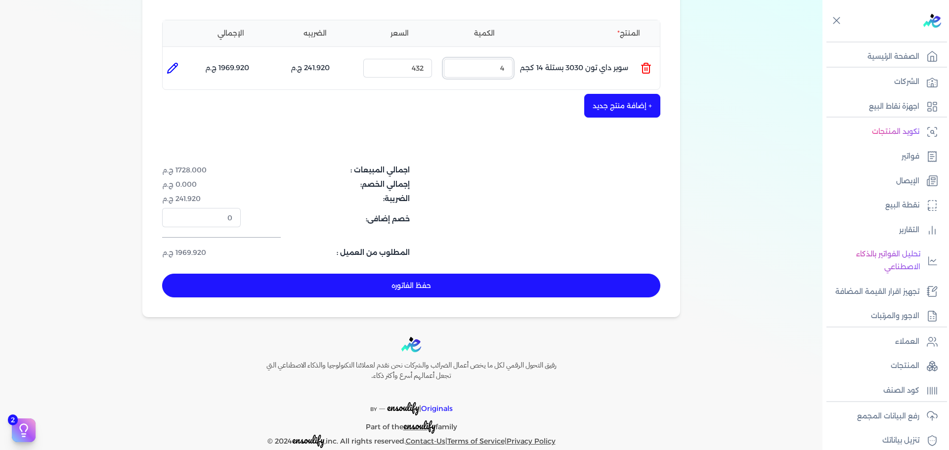
type input "4"
click at [598, 274] on button "حفظ الفاتوره" at bounding box center [411, 286] width 498 height 24
type input "[DATE]"
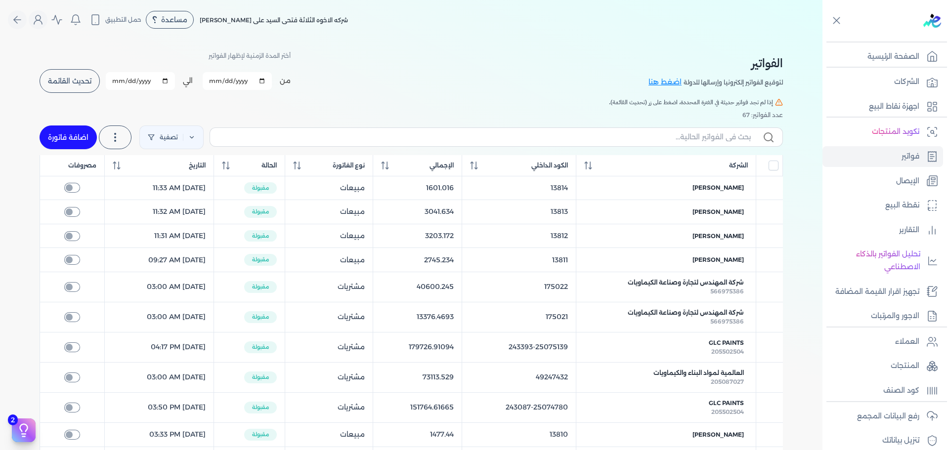
click at [58, 136] on link "اضافة فاتورة" at bounding box center [68, 138] width 57 height 24
select select "EGP"
select select "B"
select select "EGS"
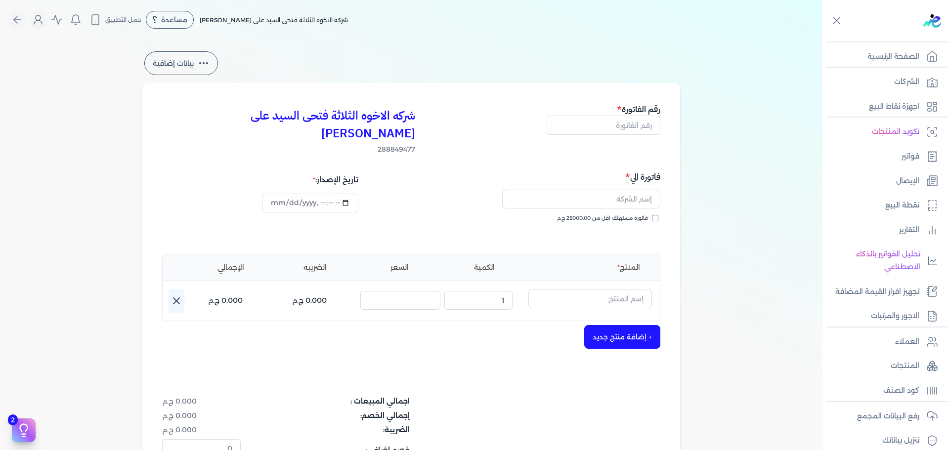
type input "[DATE]T18:02:19"
drag, startPoint x: 632, startPoint y: 127, endPoint x: 637, endPoint y: 127, distance: 5.0
click at [632, 126] on input "text" at bounding box center [604, 125] width 114 height 19
type input "13821"
click at [652, 214] on label "فاتورة مستهلك اقل من 25000.00 ج.م" at bounding box center [607, 218] width 101 height 8
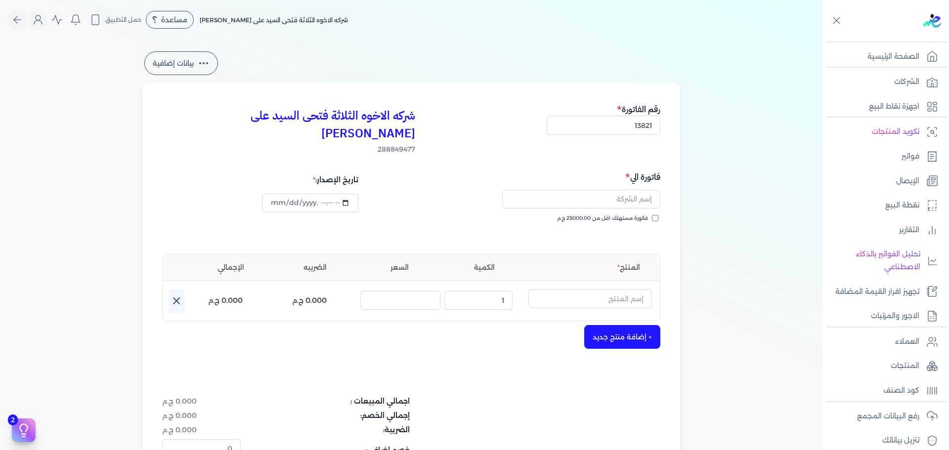
click at [652, 215] on input "فاتورة مستهلك اقل من 25000.00 ج.م" at bounding box center [655, 218] width 6 height 6
checkbox input "true"
drag, startPoint x: 615, startPoint y: 188, endPoint x: 672, endPoint y: 189, distance: 56.3
click at [615, 190] on input "text" at bounding box center [581, 199] width 158 height 19
type input "[PERSON_NAME]"
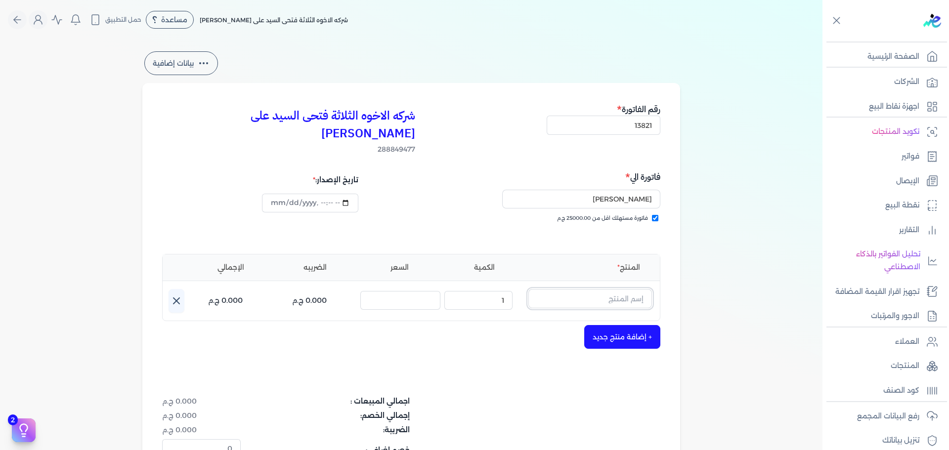
click at [580, 289] on input "text" at bounding box center [590, 298] width 124 height 19
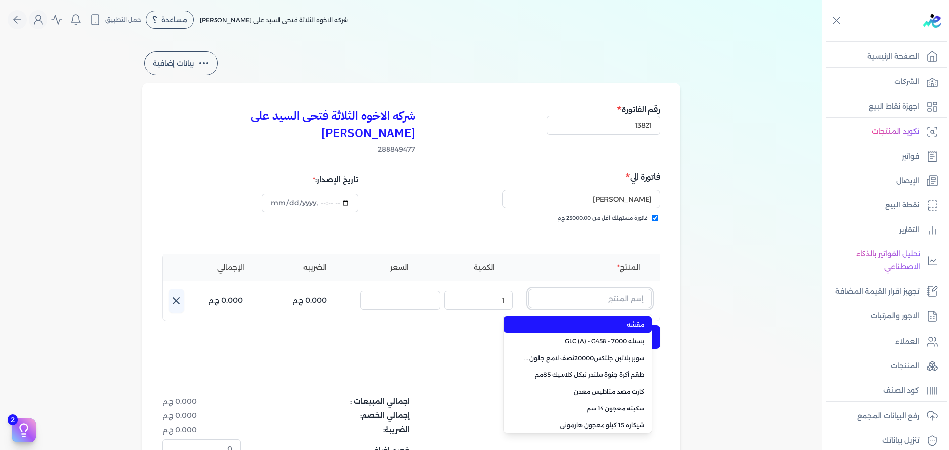
paste input "معجون داي تون 100 شيكارة 15 كجم"
type input "معجون داي تون 100 شيكارة 15 كجم"
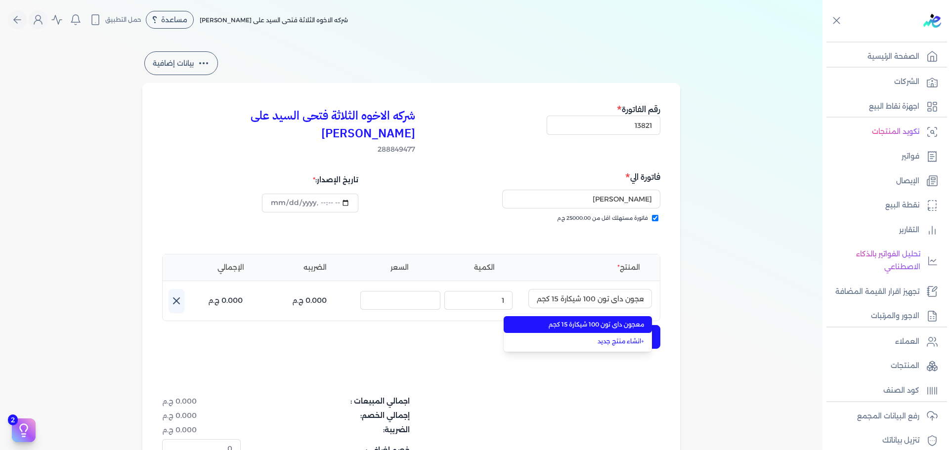
click at [593, 316] on li "معجون داي تون 100 شيكارة 15 كجم" at bounding box center [578, 324] width 148 height 17
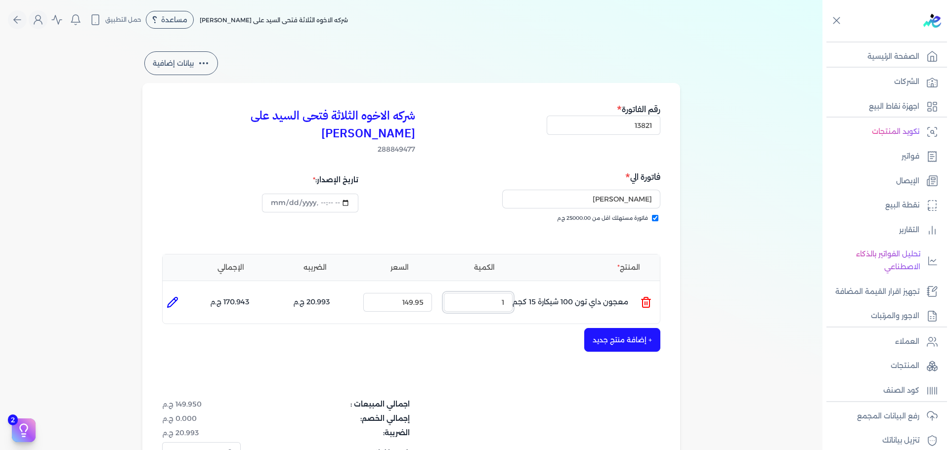
drag, startPoint x: 473, startPoint y: 288, endPoint x: 695, endPoint y: 282, distance: 221.5
click at [633, 289] on ul "المنتج : معجون داي تون 100 شيكارة 15 كجم الكمية : 1 السعر : 149.95 الضريبه : 20…" at bounding box center [411, 302] width 497 height 27
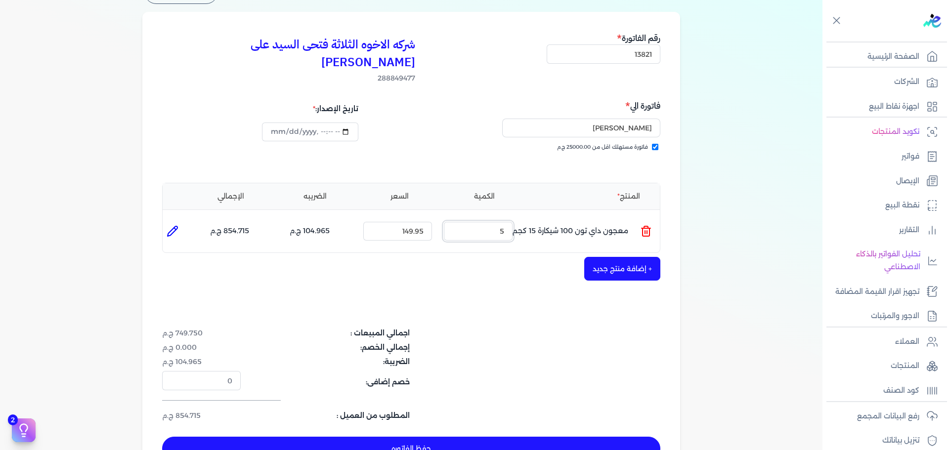
scroll to position [198, 0]
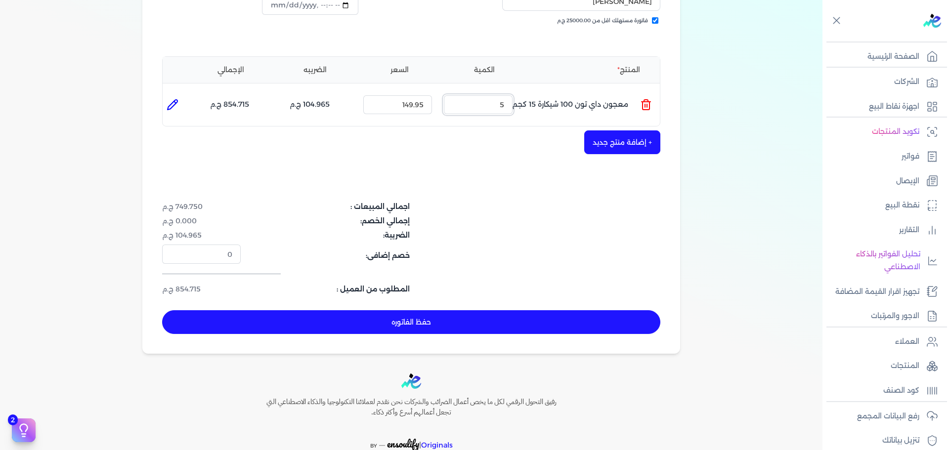
type input "5"
click at [649, 130] on button "+ إضافة منتج جديد" at bounding box center [622, 142] width 76 height 24
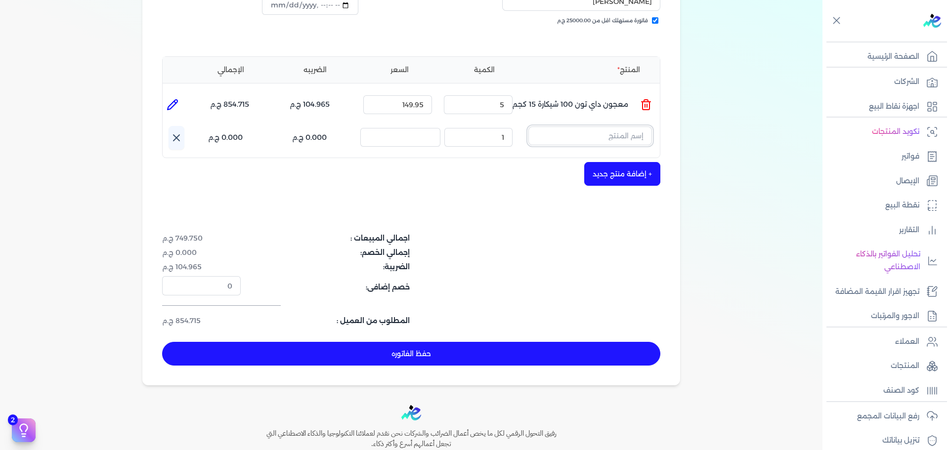
click at [604, 127] on input "text" at bounding box center [590, 136] width 124 height 19
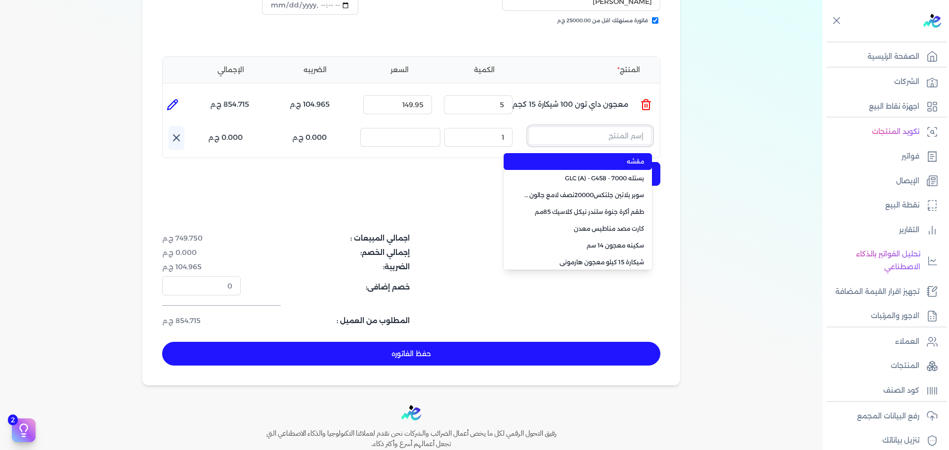
paste input "معجون اكريليك 900 شيكارة 15 كجم"
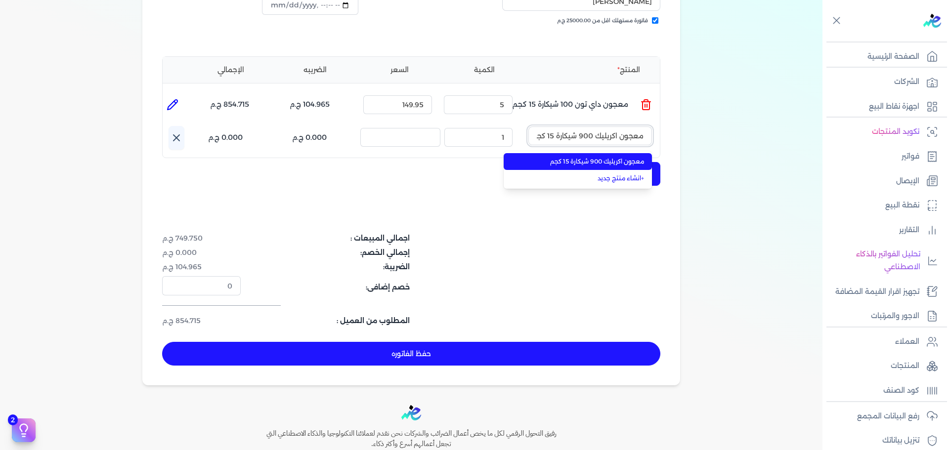
scroll to position [0, -4]
type input "معجون اكريليك 900 شيكارة 15 كجم"
drag, startPoint x: 599, startPoint y: 143, endPoint x: 541, endPoint y: 136, distance: 58.8
click at [598, 157] on span "معجون اكريليك 900 شيكارة 15 كجم" at bounding box center [583, 161] width 121 height 9
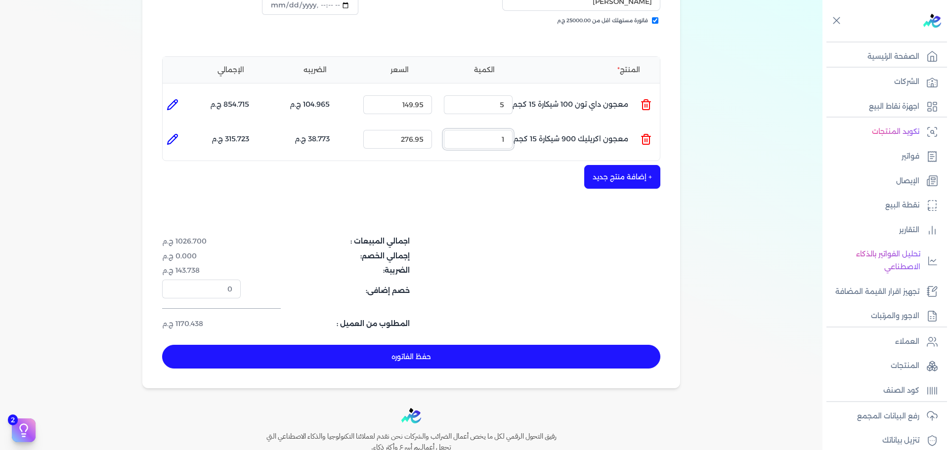
drag, startPoint x: 525, startPoint y: 127, endPoint x: 620, endPoint y: 122, distance: 94.6
click at [601, 126] on ul "المنتج : معجون اكريليك 900 شيكارة 15 كجم الكمية : 1 السعر : 276.95 الضريبه : 38…" at bounding box center [411, 139] width 497 height 27
drag, startPoint x: 492, startPoint y: 117, endPoint x: 519, endPoint y: 115, distance: 27.2
click at [520, 126] on ul "المنتج : معجون اكريليك 900 شيكارة 15 كجم الكمية : 21 السعر : 276.95 الضريبه : 8…" at bounding box center [411, 139] width 497 height 27
drag, startPoint x: 491, startPoint y: 126, endPoint x: 537, endPoint y: 119, distance: 46.5
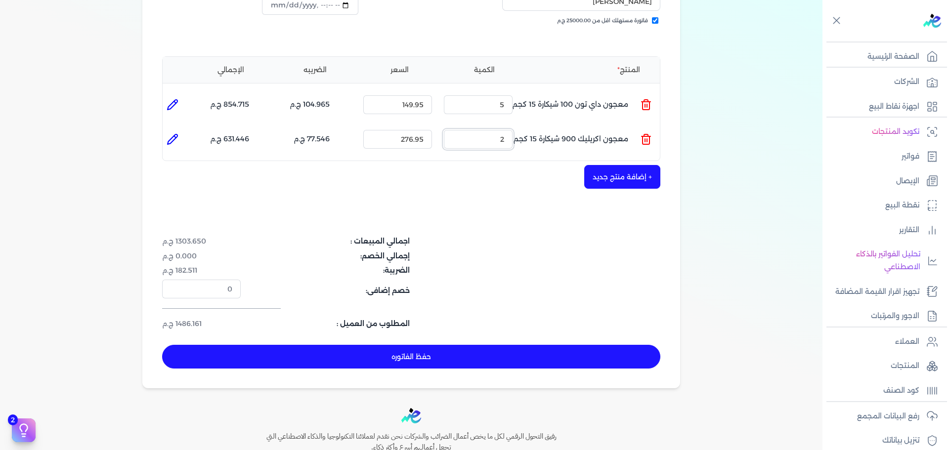
click at [529, 126] on ul "المنتج : معجون اكريليك 900 شيكارة 15 كجم الكمية : 2 السعر : 276.95 الضريبه : 77…" at bounding box center [411, 139] width 497 height 27
type input "5"
click at [450, 345] on button "حفظ الفاتوره" at bounding box center [411, 357] width 498 height 24
type input "[DATE]"
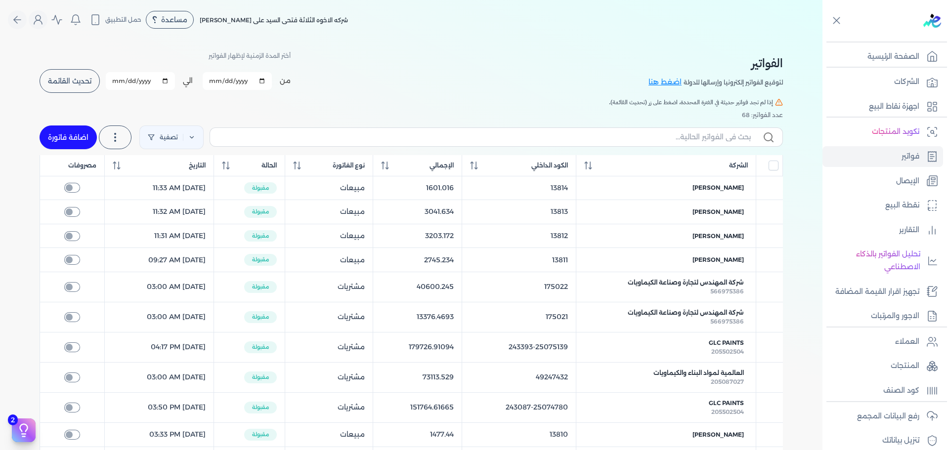
click at [65, 139] on link "اضافة فاتورة" at bounding box center [68, 138] width 57 height 24
select select "EGP"
select select "B"
select select "EGS"
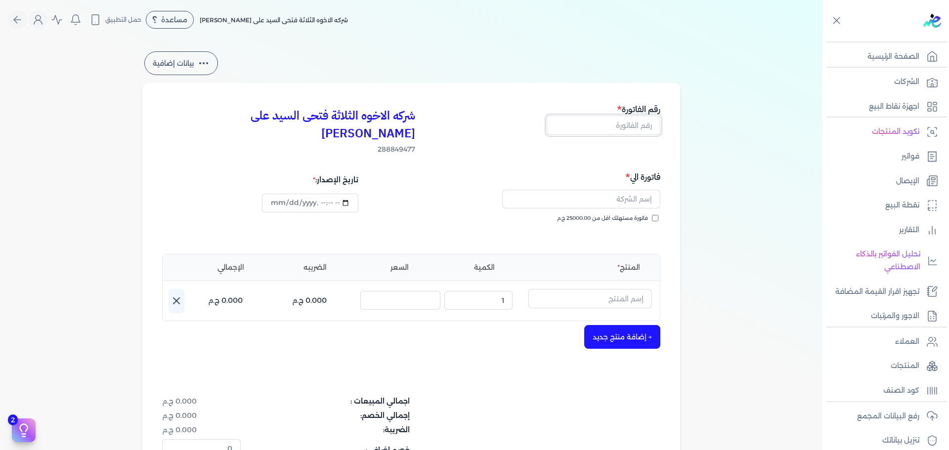
drag, startPoint x: 600, startPoint y: 123, endPoint x: 606, endPoint y: 123, distance: 5.9
click at [601, 123] on input "text" at bounding box center [604, 125] width 114 height 19
type input "13822"
click at [644, 214] on span "فاتورة مستهلك اقل من 25000.00 ج.م" at bounding box center [602, 218] width 91 height 8
click at [652, 215] on input "فاتورة مستهلك اقل من 25000.00 ج.م" at bounding box center [655, 218] width 6 height 6
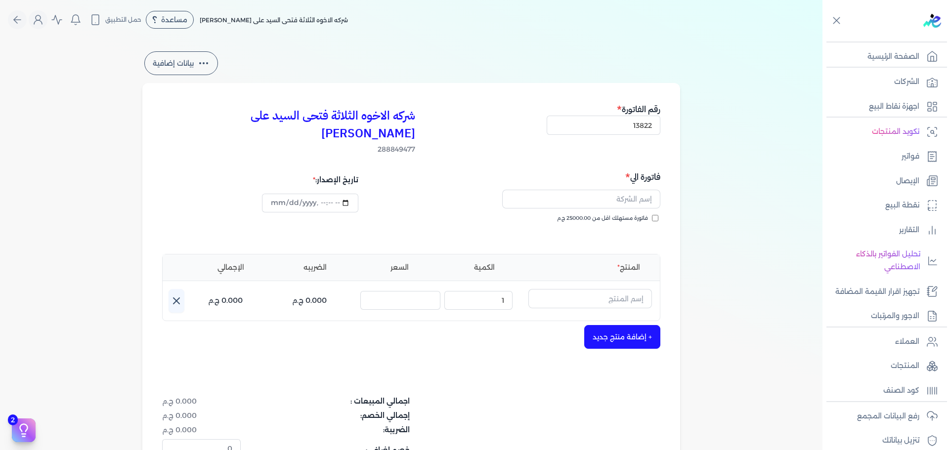
checkbox input "true"
click at [626, 190] on input "text" at bounding box center [581, 199] width 158 height 19
type input "[PERSON_NAME]"
click at [588, 289] on input "text" at bounding box center [590, 298] width 124 height 19
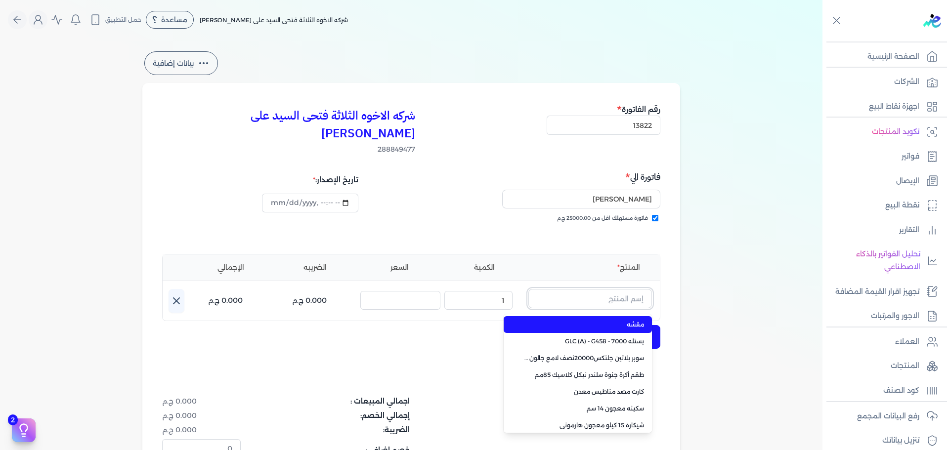
paste input "معجون داي تون 100 جالون 4 كجم قائم"
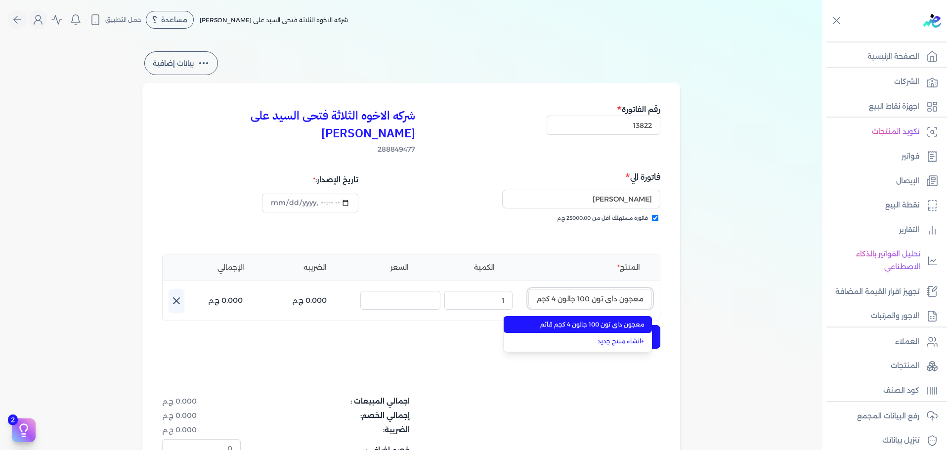
scroll to position [0, -16]
type input "معجون داي تون 100 جالون 4 كجم قائم"
click at [599, 320] on span "معجون داي تون 100 جالون 4 كجم قائم" at bounding box center [583, 324] width 121 height 9
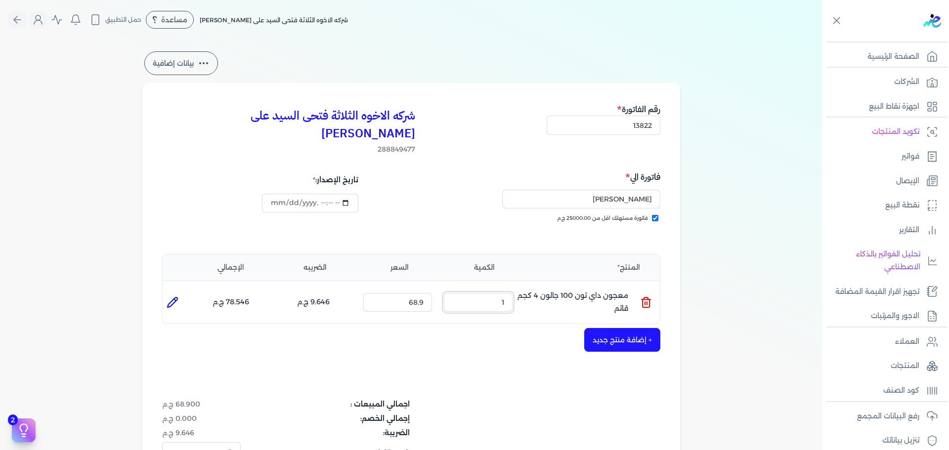
drag, startPoint x: 489, startPoint y: 288, endPoint x: 677, endPoint y: 246, distance: 192.5
click at [585, 289] on ul "المنتج : معجون داي تون 100 جالون 4 كجم قائم الكمية : 1 السعر : 68.9 الضريبه : 9…" at bounding box center [411, 302] width 497 height 27
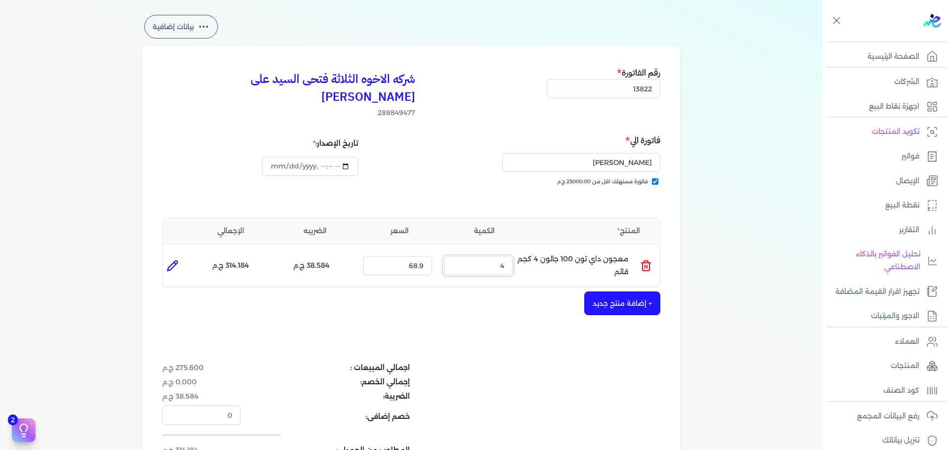
scroll to position [99, 0]
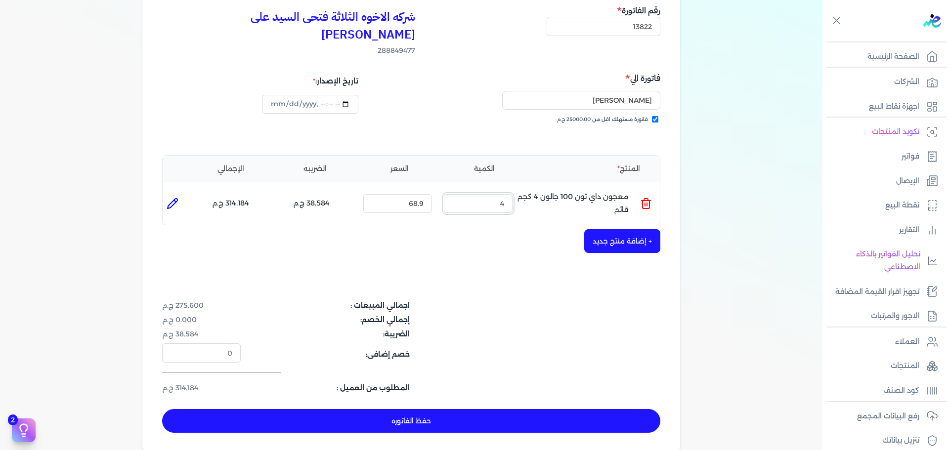
type input "4"
click at [618, 229] on button "+ إضافة منتج جديد" at bounding box center [622, 241] width 76 height 24
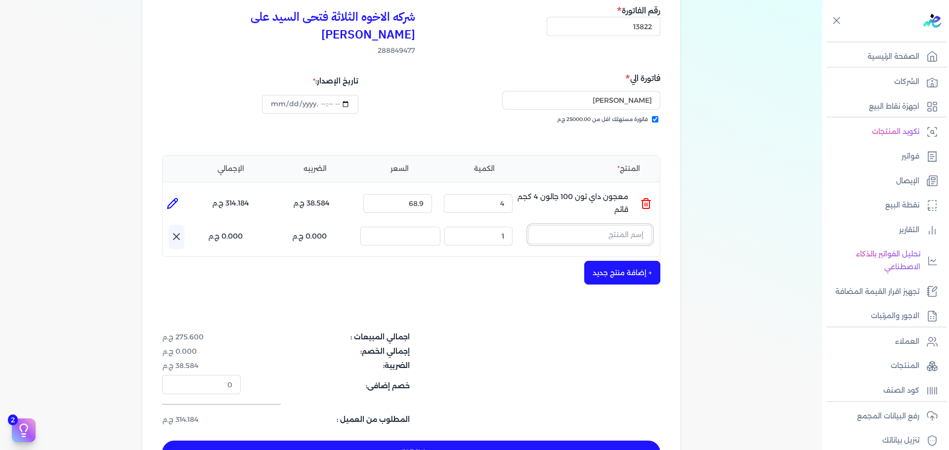
click at [591, 225] on input "text" at bounding box center [590, 234] width 124 height 19
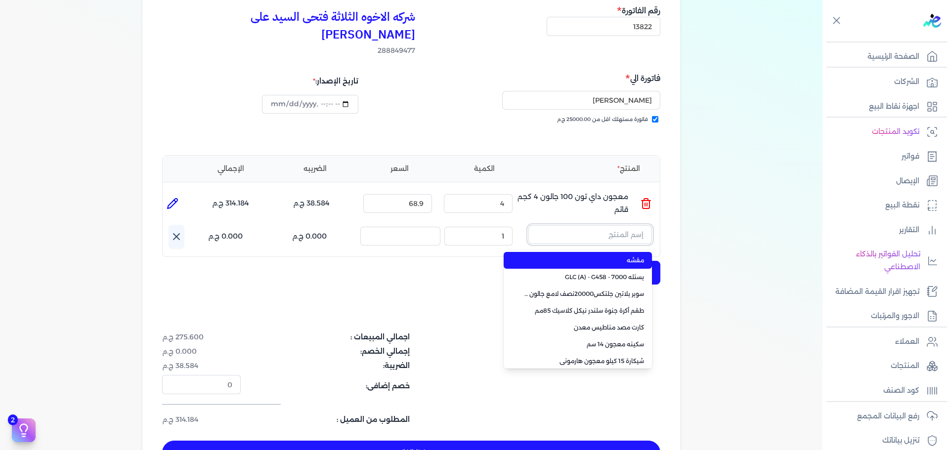
paste input "سوبر داي تون 3030 العملاق بستلة 14 لتر"
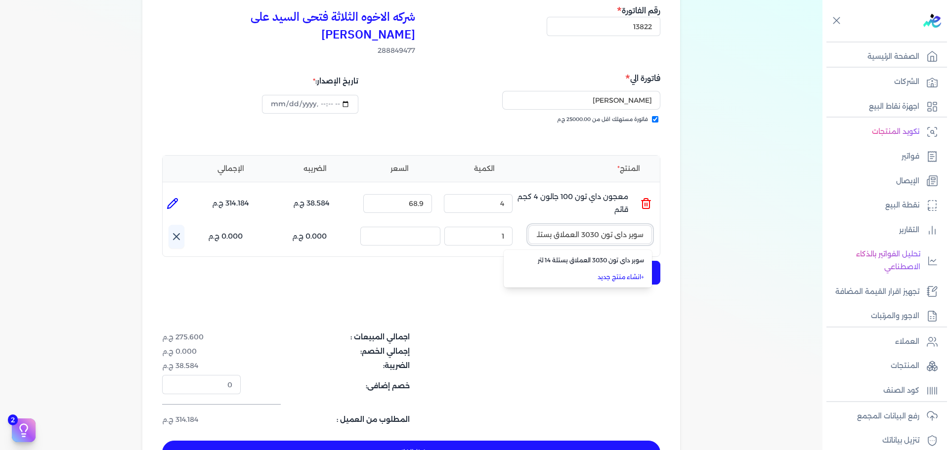
scroll to position [0, -20]
type input "سوبر داي تون 3030 العملاق بستلة 14 لتر"
drag, startPoint x: 616, startPoint y: 243, endPoint x: 502, endPoint y: 236, distance: 114.4
click at [614, 256] on span "سوبر داي تون 3030 العملاق بستلة 14 لتر" at bounding box center [583, 260] width 121 height 9
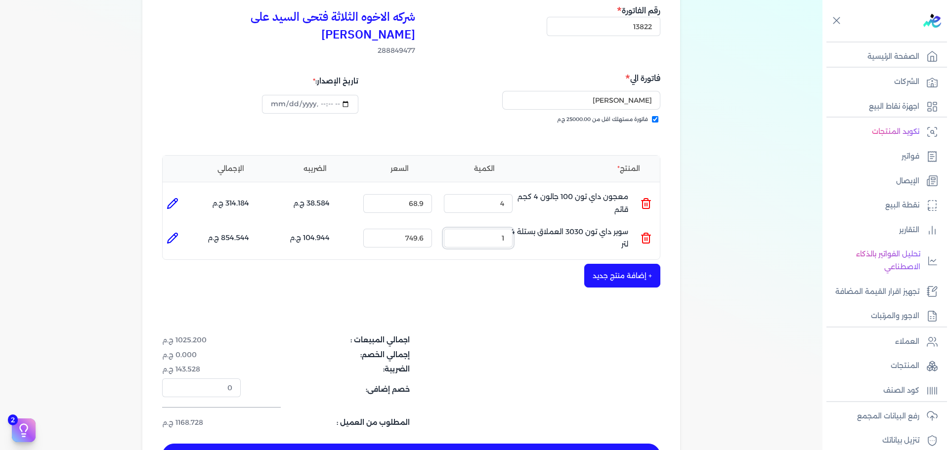
drag, startPoint x: 476, startPoint y: 225, endPoint x: 606, endPoint y: 207, distance: 130.8
click at [536, 225] on ul "المنتج : سوبر داي تون 3030 العملاق بستلة 14 لتر الكمية : 1 السعر : 749.6 الضريب…" at bounding box center [411, 238] width 497 height 27
drag, startPoint x: 498, startPoint y: 220, endPoint x: 603, endPoint y: 217, distance: 105.8
click at [571, 225] on ul "المنتج : سوبر داي تون 3030 العملاق بستلة 14 لتر الكمية : 2 السعر : 749.6 الضريب…" at bounding box center [411, 238] width 497 height 27
type input "3"
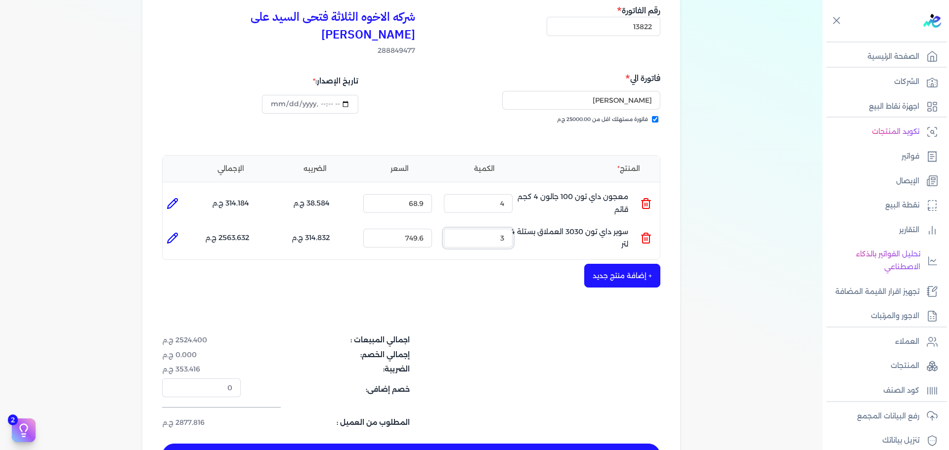
type input "[DATE]T18:03:39"
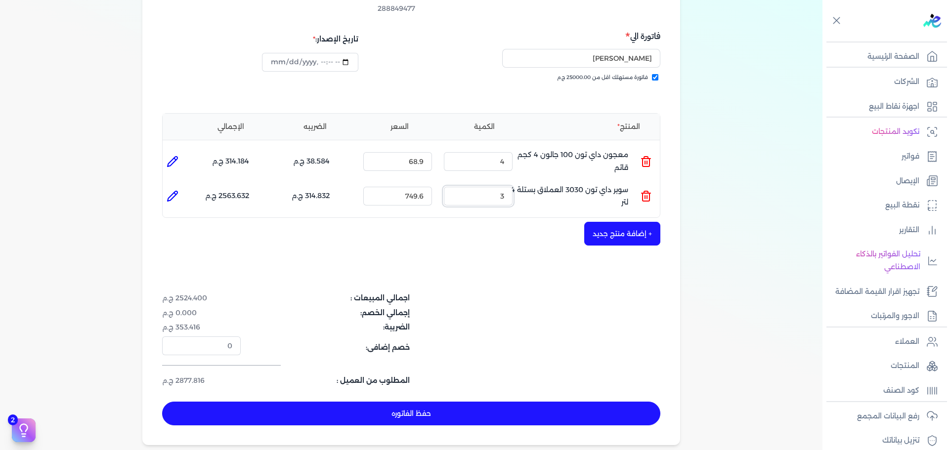
scroll to position [198, 0]
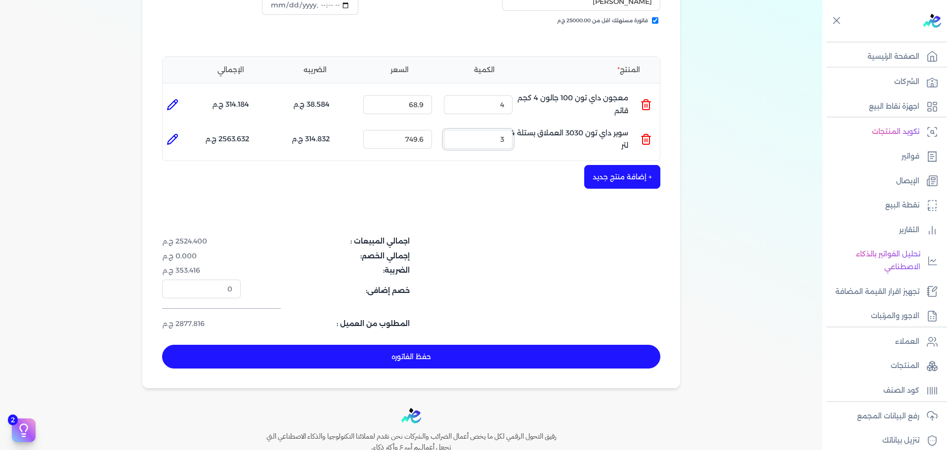
type input "3"
click at [550, 345] on button "حفظ الفاتوره" at bounding box center [411, 357] width 498 height 24
type input "[DATE]"
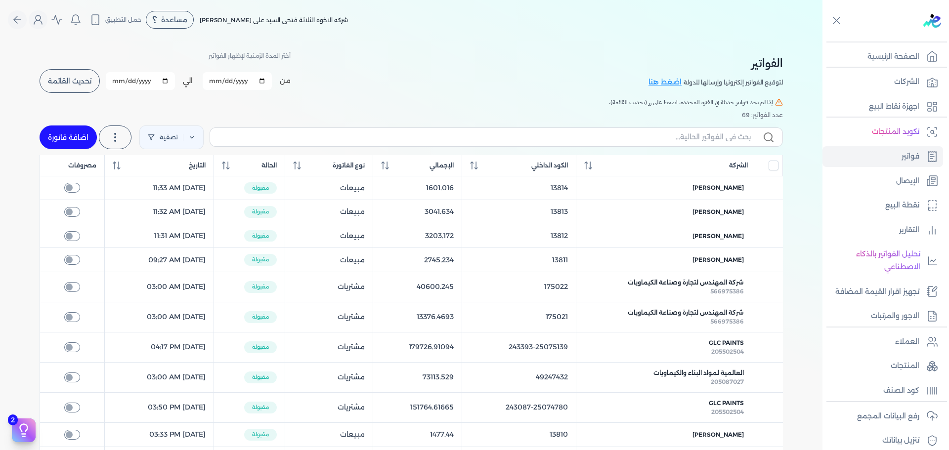
click at [77, 148] on link "اضافة فاتورة" at bounding box center [68, 138] width 57 height 24
select select "EGP"
select select "B"
select select "EGS"
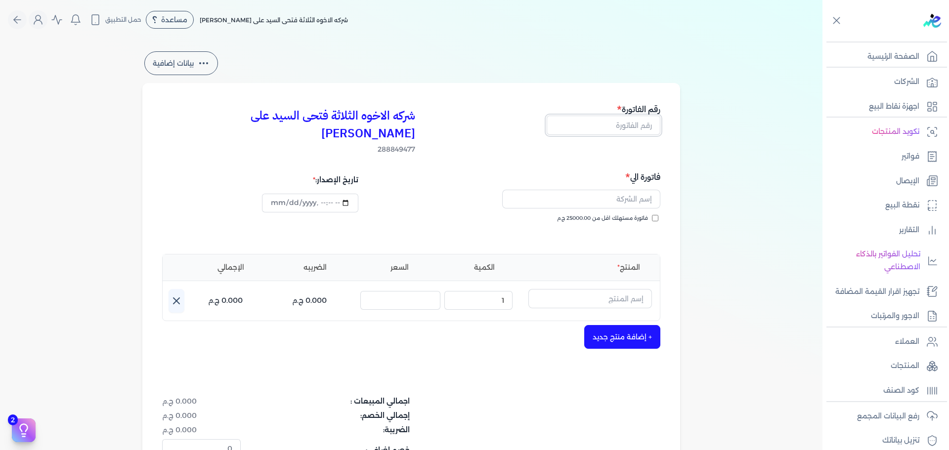
click at [630, 125] on input "text" at bounding box center [604, 125] width 114 height 19
type input "13823"
click at [613, 214] on span "فاتورة مستهلك اقل من 25000.00 ج.م" at bounding box center [602, 218] width 91 height 8
click at [652, 215] on input "فاتورة مستهلك اقل من 25000.00 ج.م" at bounding box center [655, 218] width 6 height 6
checkbox input "true"
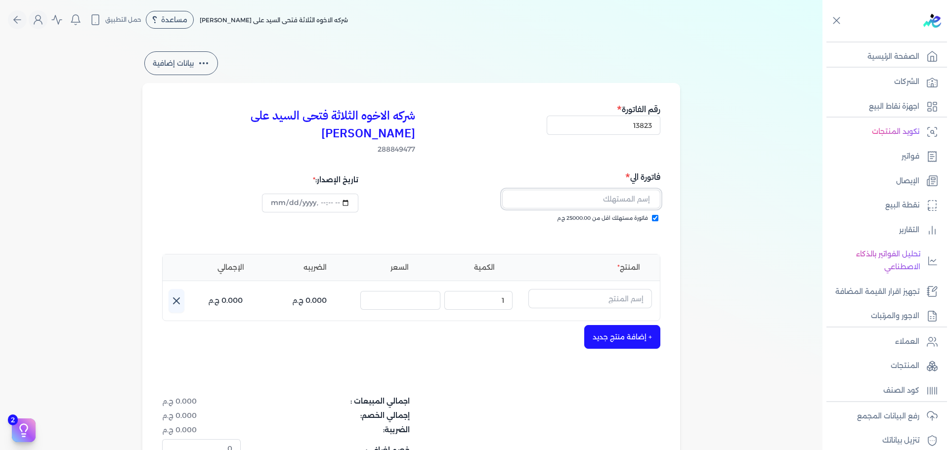
drag, startPoint x: 614, startPoint y: 188, endPoint x: 633, endPoint y: 192, distance: 19.2
click at [614, 190] on input "text" at bounding box center [581, 199] width 158 height 19
type input "جليله [PERSON_NAME]"
click at [627, 289] on input "text" at bounding box center [590, 298] width 124 height 19
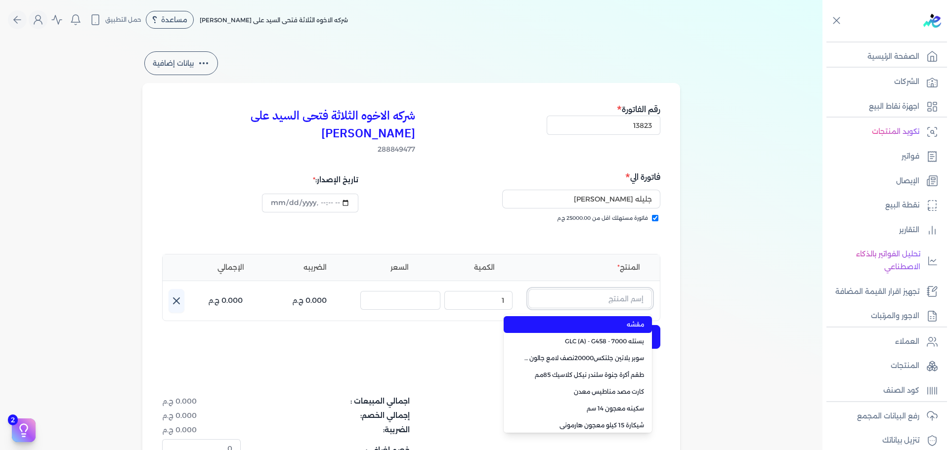
paste input "سوبر داي تون 3030 جالون 4.250 كجم قائم"
type input "سوبر داي تون 3030 جالون 4.250 كجم قائم"
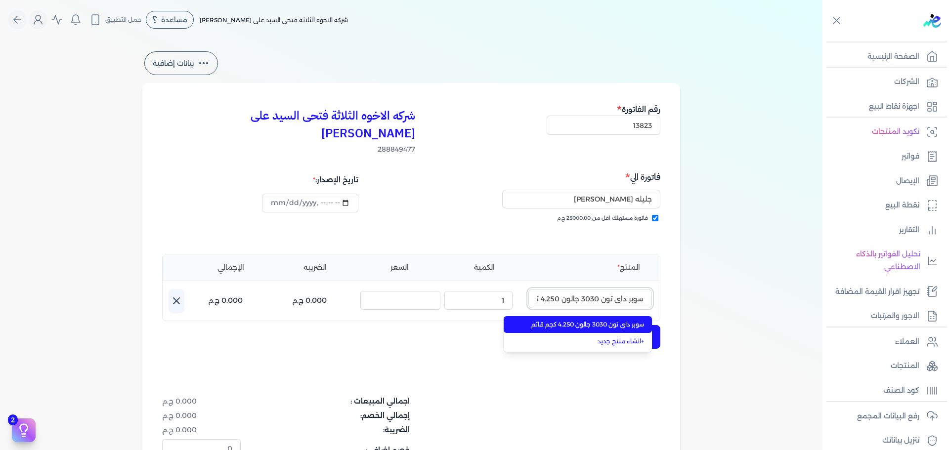
scroll to position [0, -27]
click at [602, 320] on span "سوبر داي تون 3030 جالون 4.250 كجم قائم" at bounding box center [583, 324] width 121 height 9
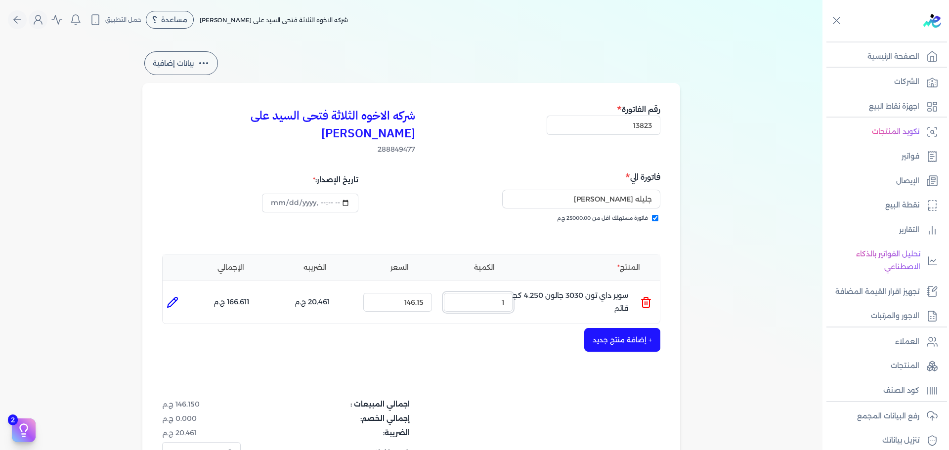
drag, startPoint x: 476, startPoint y: 285, endPoint x: 544, endPoint y: 276, distance: 67.9
click at [523, 289] on ul "المنتج : سوبر داي تون 3030 جالون 4.250 كجم قائم الكمية : 1 السعر : 146.15 الضري…" at bounding box center [411, 302] width 497 height 27
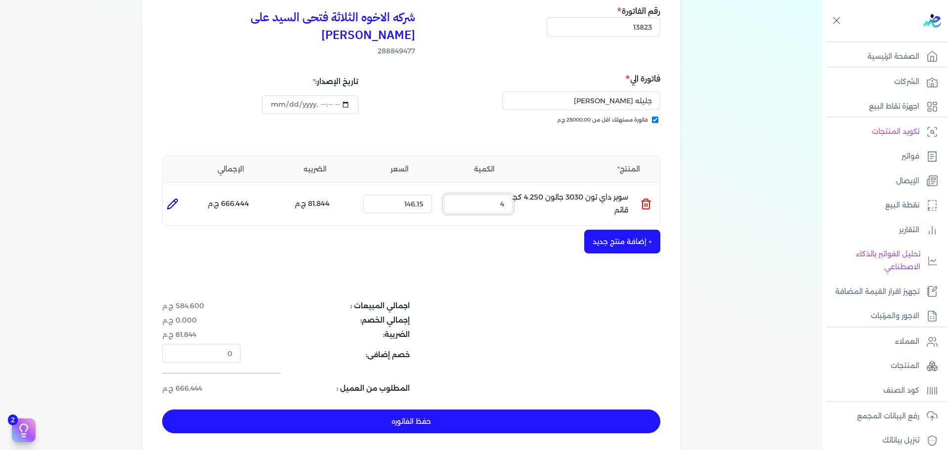
scroll to position [99, 0]
type input "4"
click at [604, 229] on button "+ إضافة منتج جديد" at bounding box center [622, 241] width 76 height 24
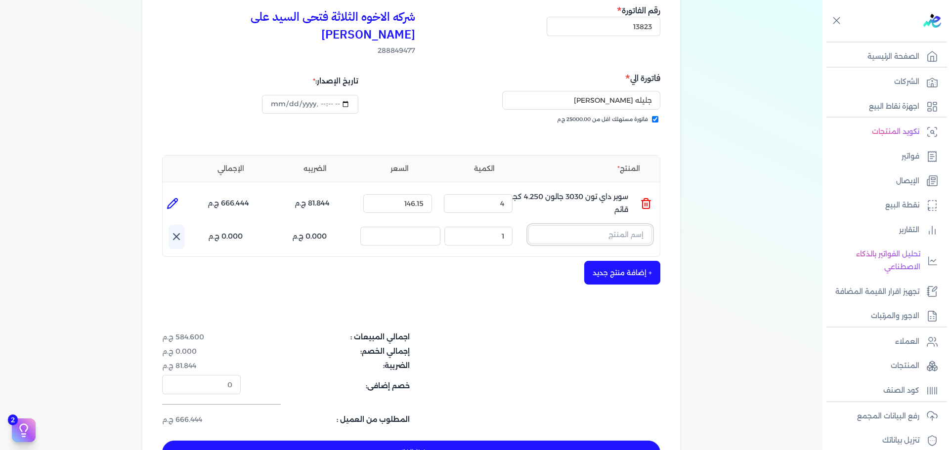
click at [593, 225] on input "text" at bounding box center [590, 234] width 124 height 19
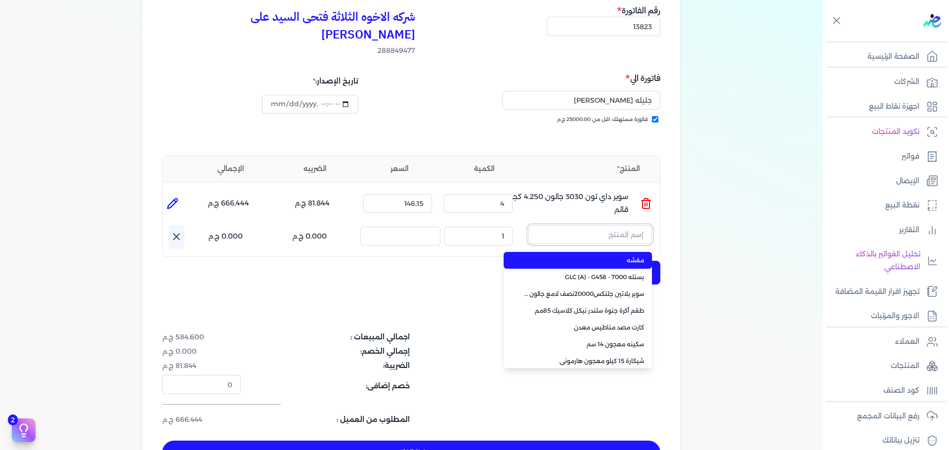
paste input "سوبرلاك الوان 955 جالون 2 لتر"
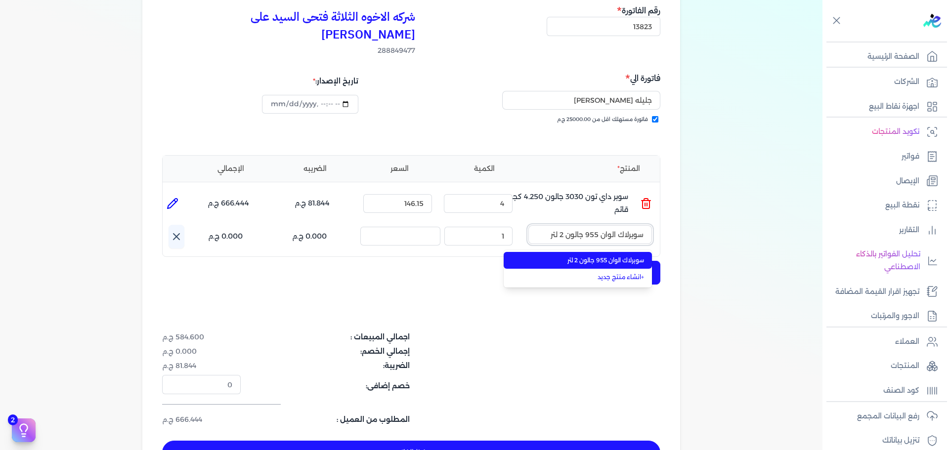
type input "سوبرلاك الوان 955 جالون 2 لتر"
click at [609, 252] on li "سوبرلاك الوان 955 جالون 2 لتر" at bounding box center [578, 260] width 148 height 17
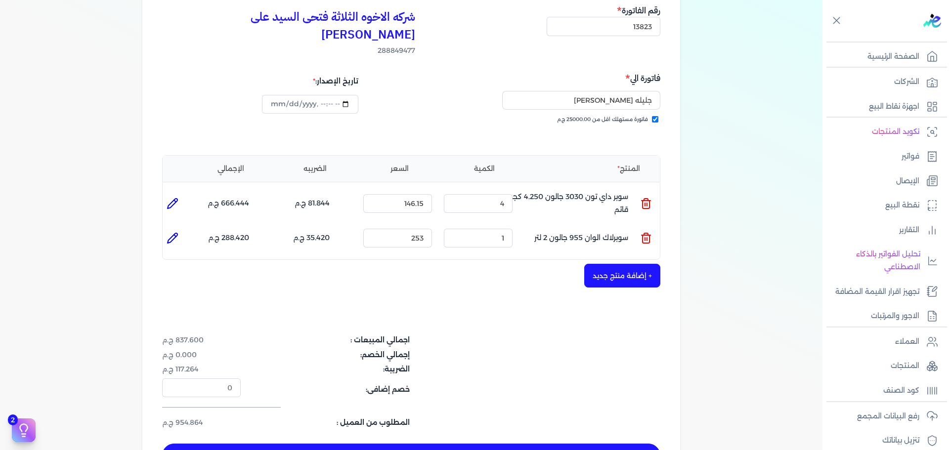
type input "[DATE]T18:04:23"
drag, startPoint x: 495, startPoint y: 223, endPoint x: 618, endPoint y: 217, distance: 123.2
click at [588, 225] on ul "المنتج : سوبرلاك الوان 955 جالون 2 لتر الكمية : 1 السعر : 253 الضريبه : 35.420 …" at bounding box center [411, 238] width 497 height 27
drag, startPoint x: 498, startPoint y: 222, endPoint x: 597, endPoint y: 216, distance: 99.0
click at [522, 225] on ul "المنتج : سوبرلاك الوان 955 جالون 2 لتر الكمية : 2 السعر : 253 الضريبه : 70.840 …" at bounding box center [411, 238] width 497 height 27
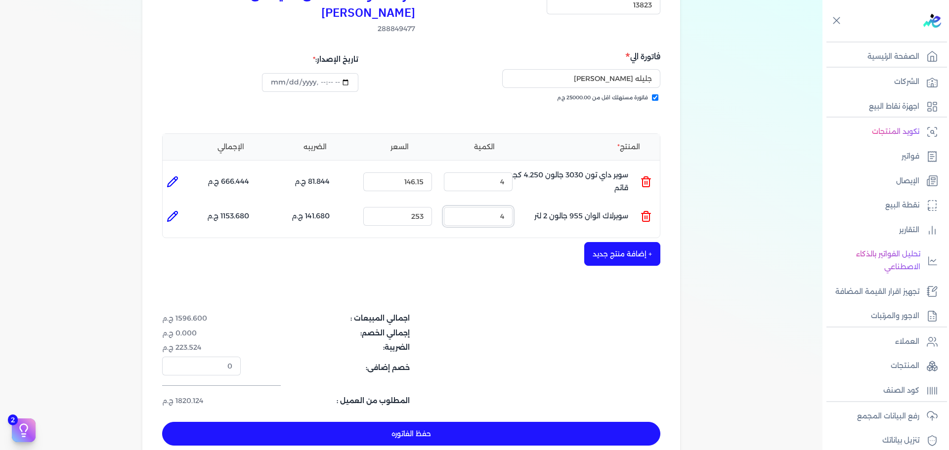
scroll to position [148, 0]
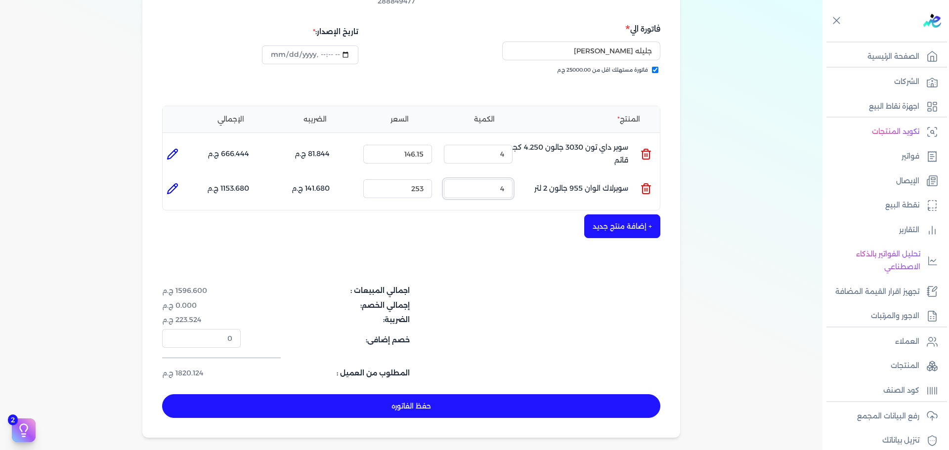
type input "4"
click at [459, 394] on button "حفظ الفاتوره" at bounding box center [411, 406] width 498 height 24
type input "[DATE]"
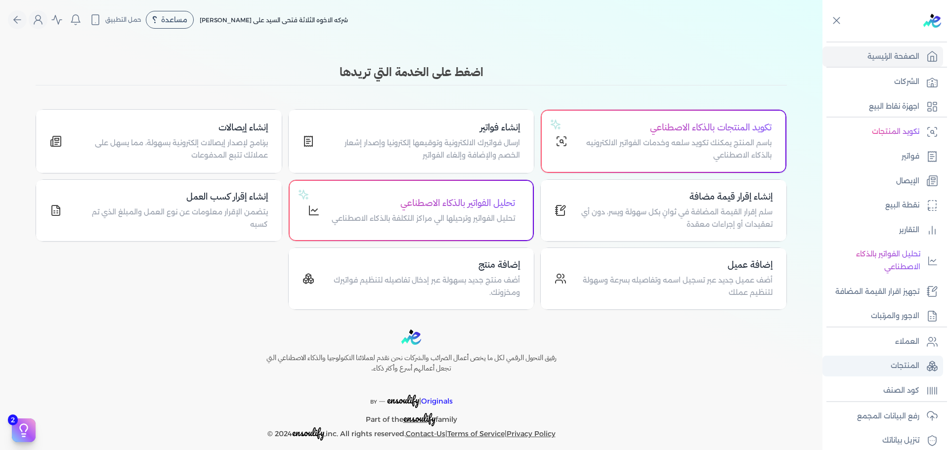
click at [897, 368] on p "المنتجات" at bounding box center [905, 366] width 29 height 13
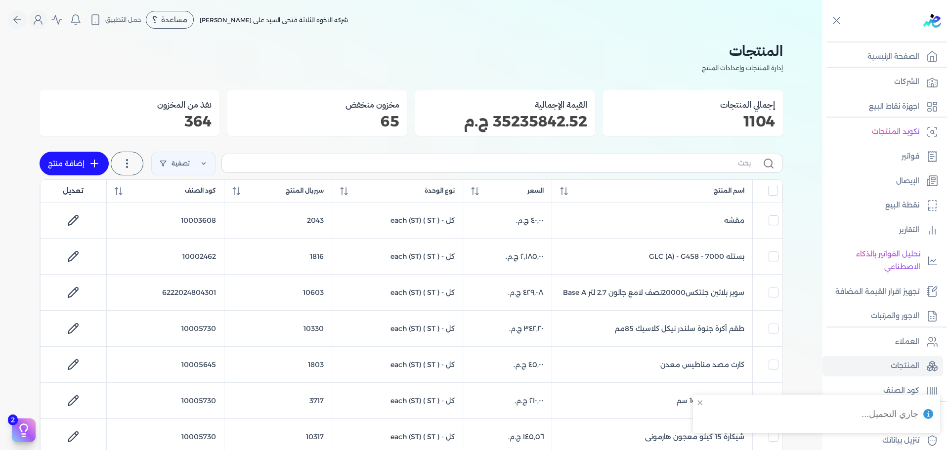
click at [573, 170] on label at bounding box center [501, 163] width 561 height 19
click at [573, 169] on input "text" at bounding box center [490, 163] width 521 height 10
click at [575, 168] on input "text" at bounding box center [490, 163] width 521 height 10
type input "سيل"
checkbox input "false"
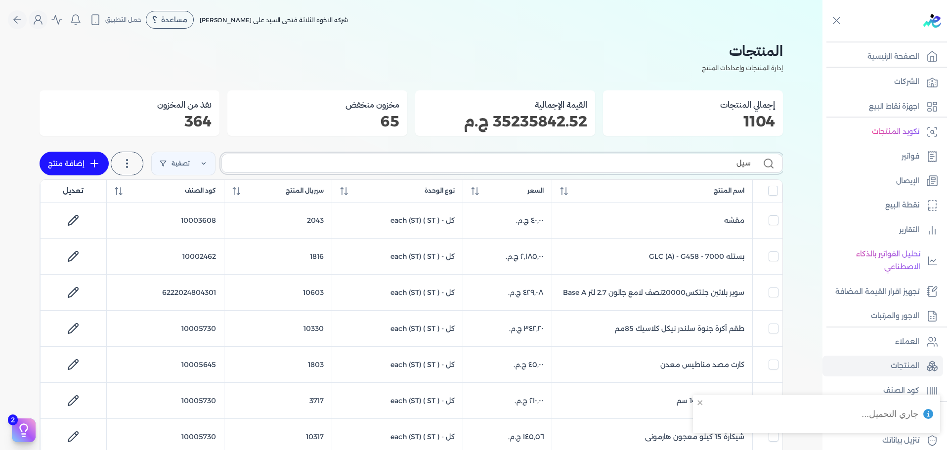
checkbox input "false"
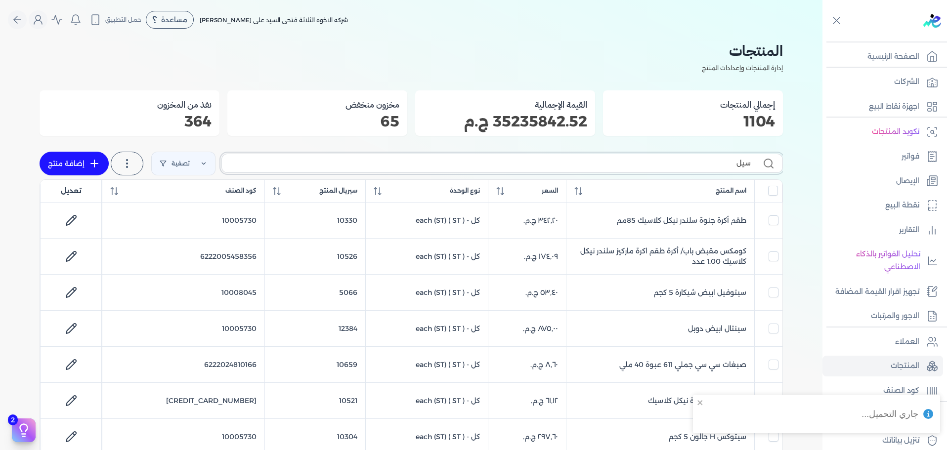
type input "سيلك"
checkbox input "false"
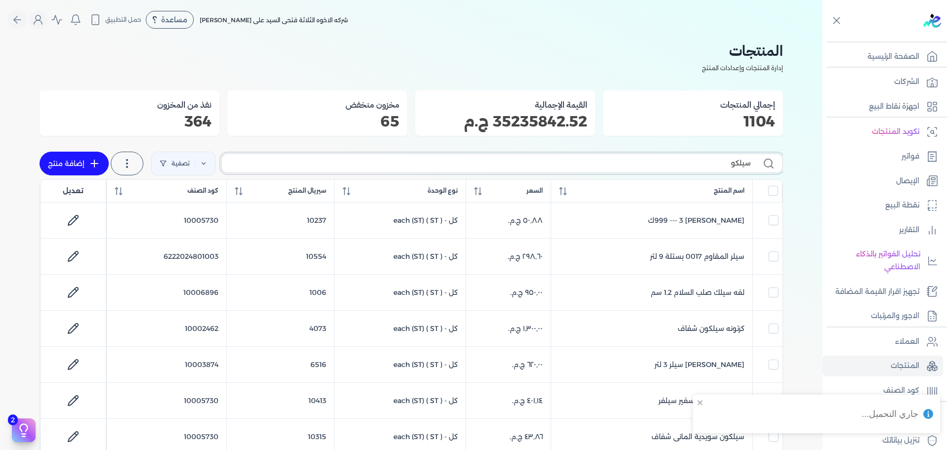
type input "سيلكون"
checkbox input "false"
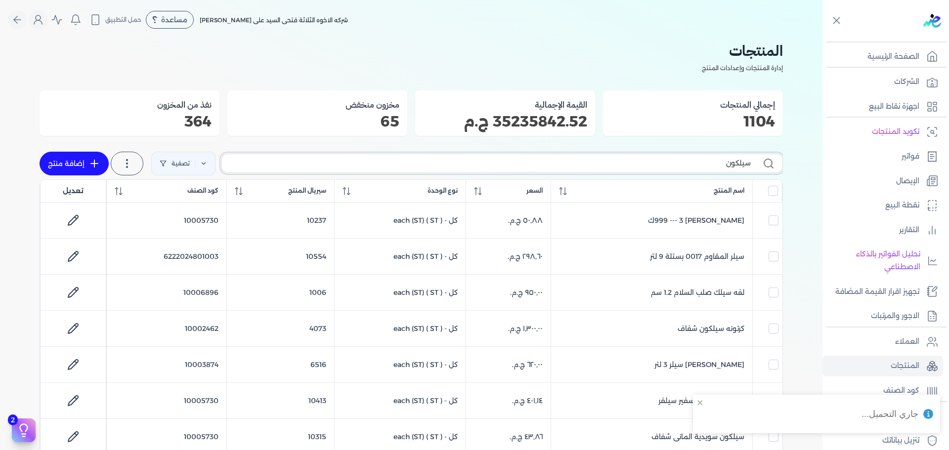
checkbox input "false"
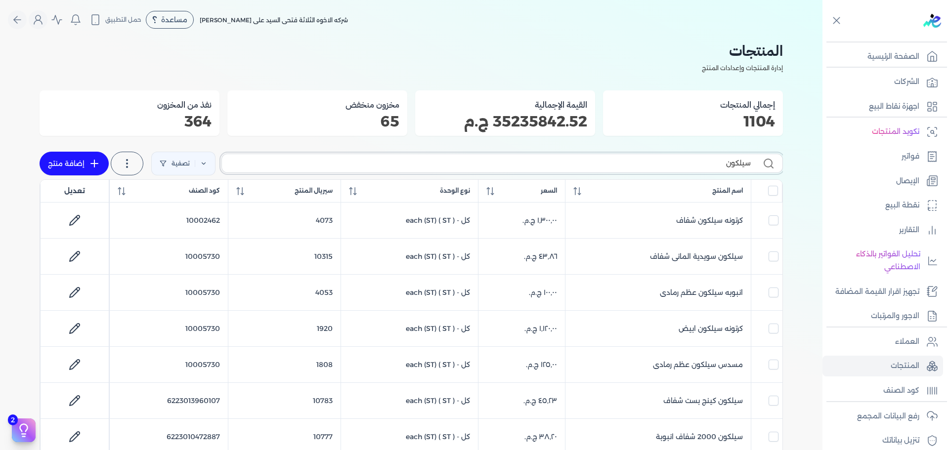
type input "سيلكون"
checkbox input "false"
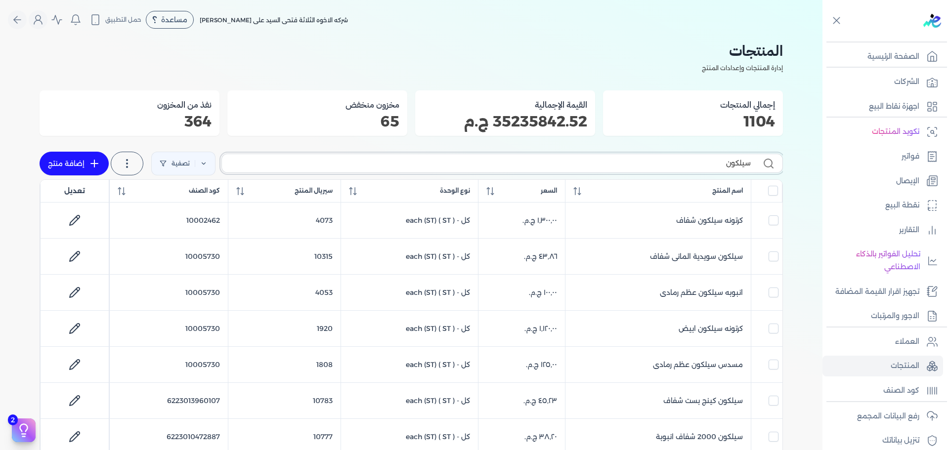
checkbox input "false"
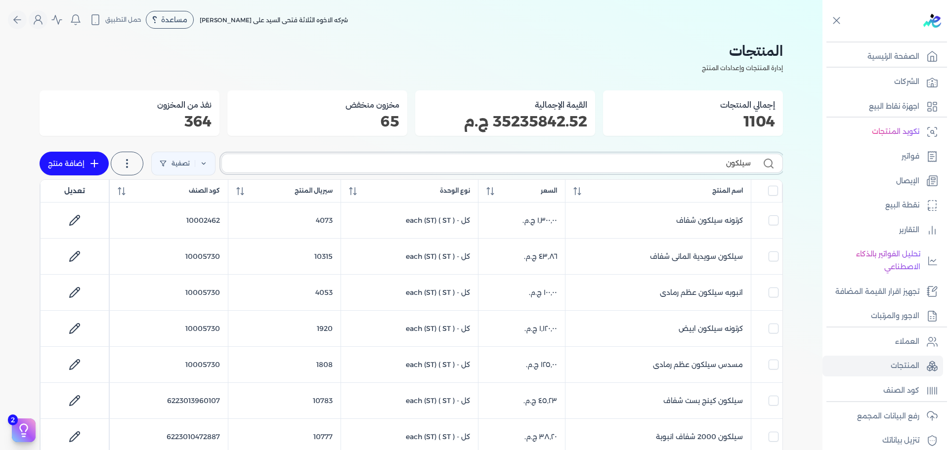
type input "سيلكون ع"
checkbox input "false"
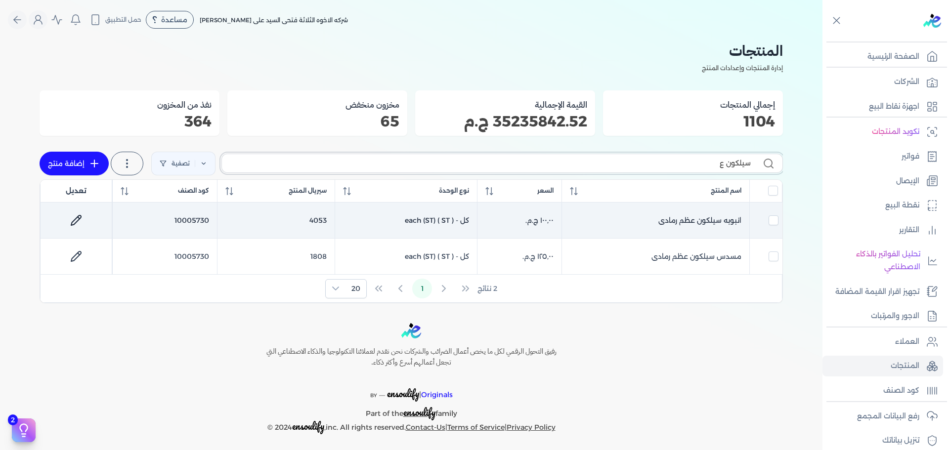
type input "سيلكون ع"
drag, startPoint x: 78, startPoint y: 221, endPoint x: 84, endPoint y: 221, distance: 5.5
click at [77, 221] on icon at bounding box center [76, 220] width 12 height 12
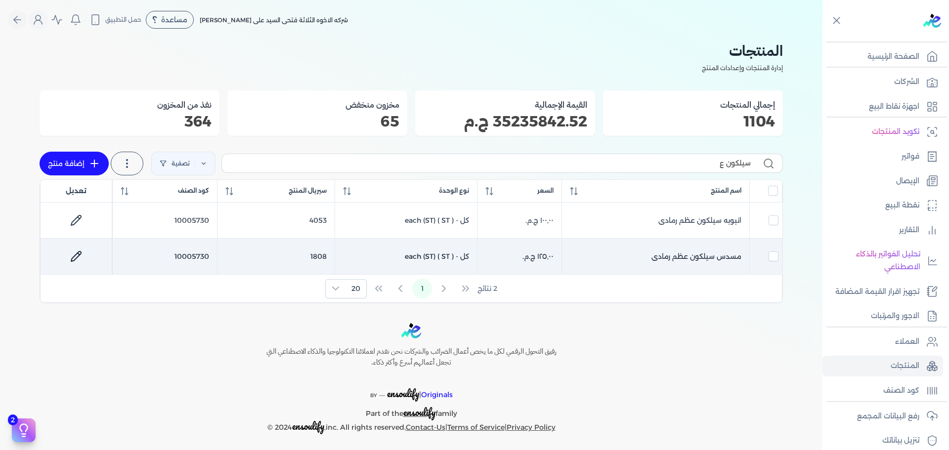
select select "GS1"
